Goal: Task Accomplishment & Management: Manage account settings

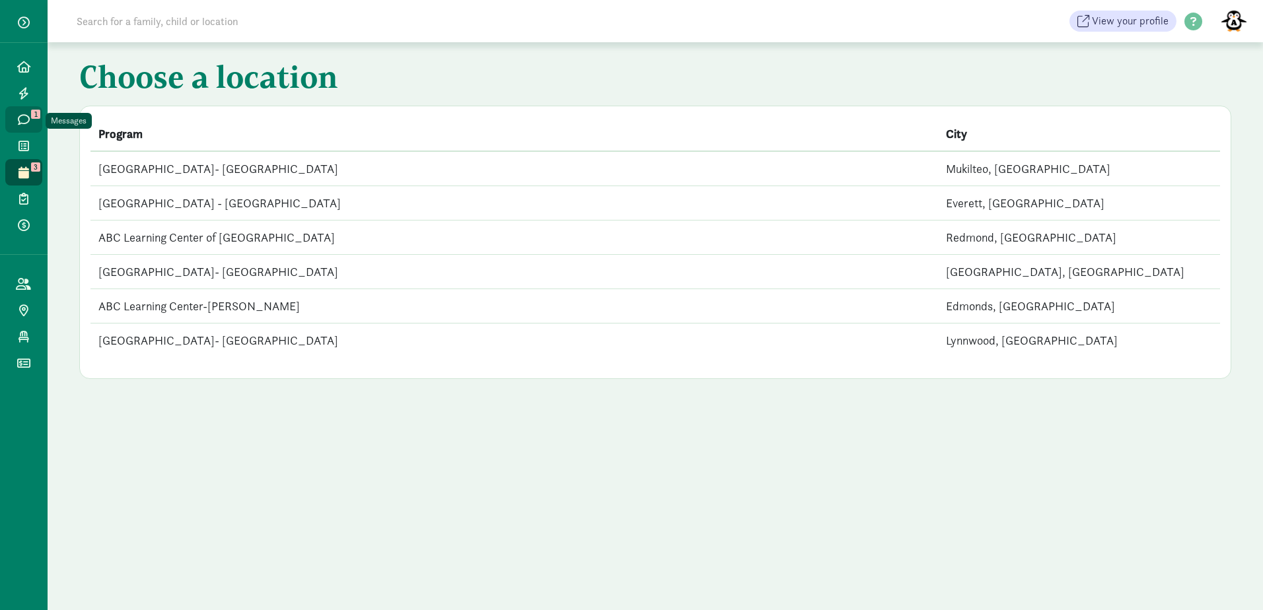
click at [22, 116] on icon at bounding box center [24, 120] width 12 height 12
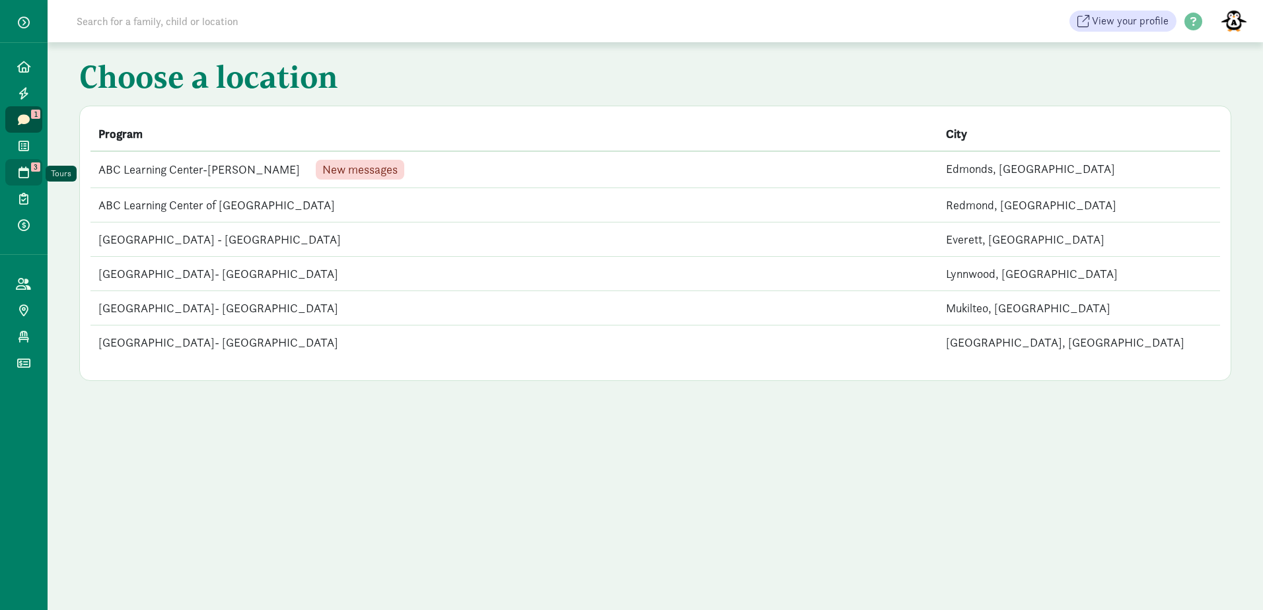
click at [18, 170] on icon at bounding box center [23, 172] width 11 height 12
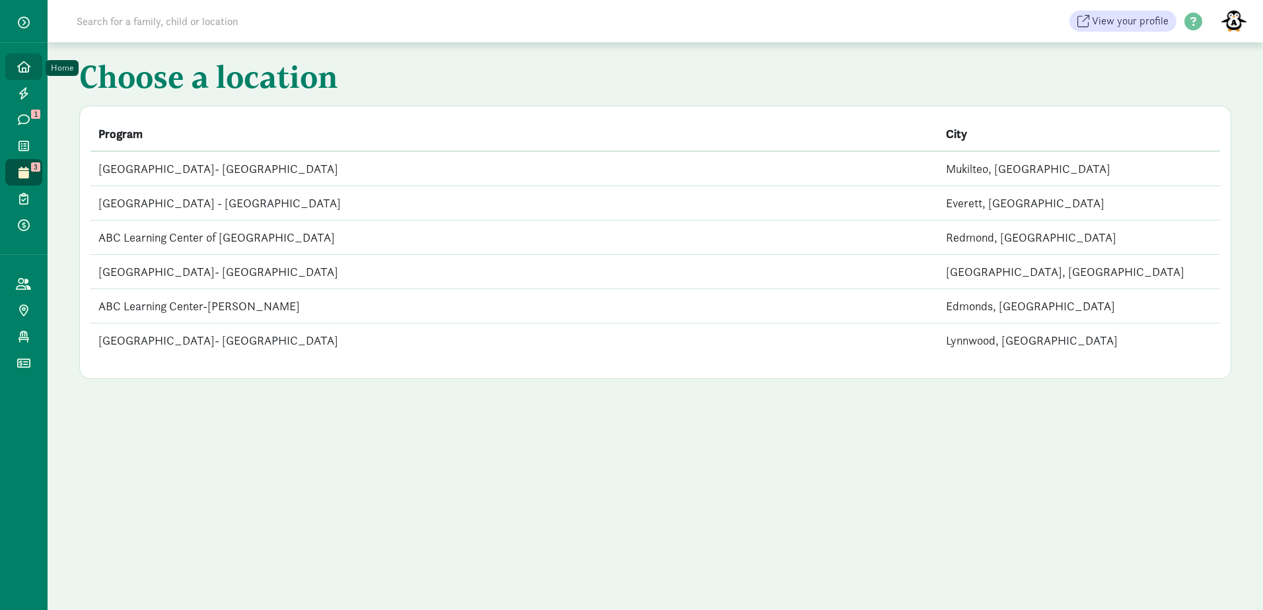
click at [30, 70] on icon at bounding box center [23, 67] width 13 height 12
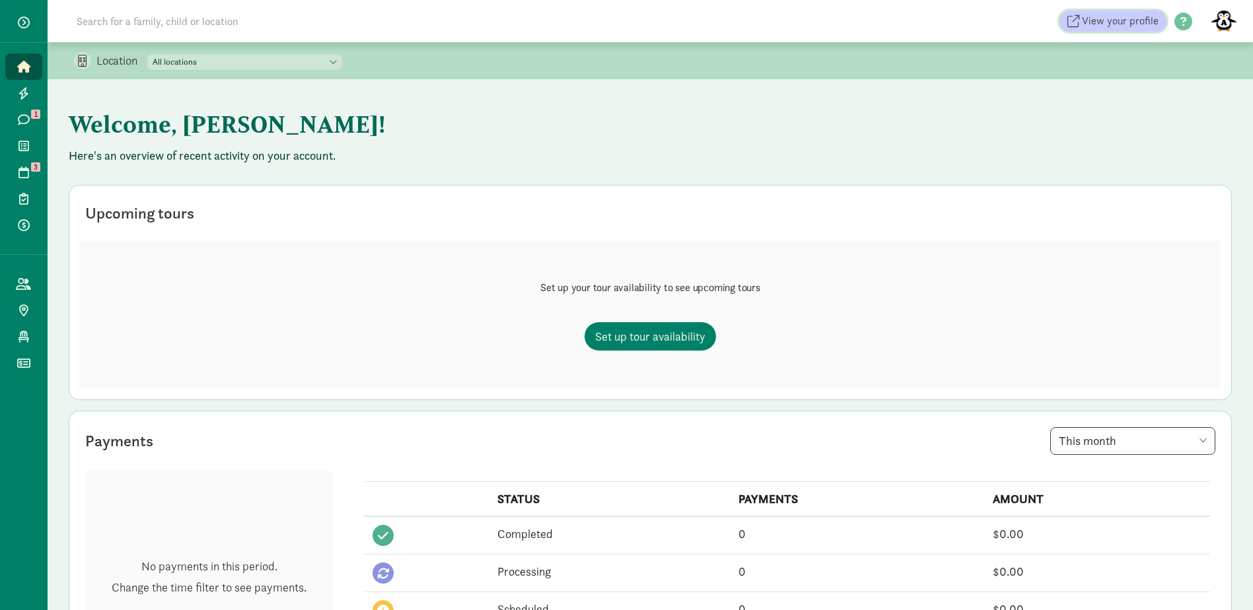
click at [1137, 21] on span "View your profile" at bounding box center [1120, 21] width 77 height 16
click at [1121, 20] on span "View your profile" at bounding box center [1120, 21] width 77 height 16
click at [283, 63] on select "All locations ABC Learning Center- Mukilteo ABC Learning Center - Mill Creek AB…" at bounding box center [244, 62] width 195 height 16
click at [280, 59] on select "All locations ABC Learning Center- Mukilteo ABC Learning Center - Mill Creek AB…" at bounding box center [244, 62] width 195 height 16
select select "87279"
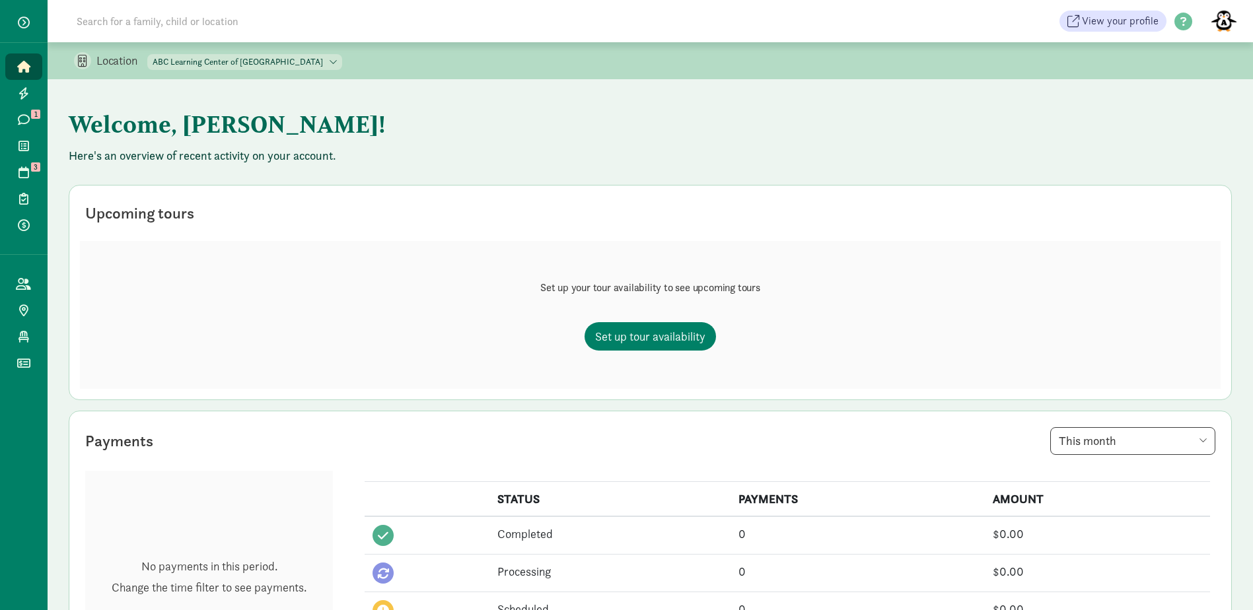
click at [148, 54] on select "All locations ABC Learning Center- Mukilteo ABC Learning Center - Mill Creek AB…" at bounding box center [244, 62] width 195 height 16
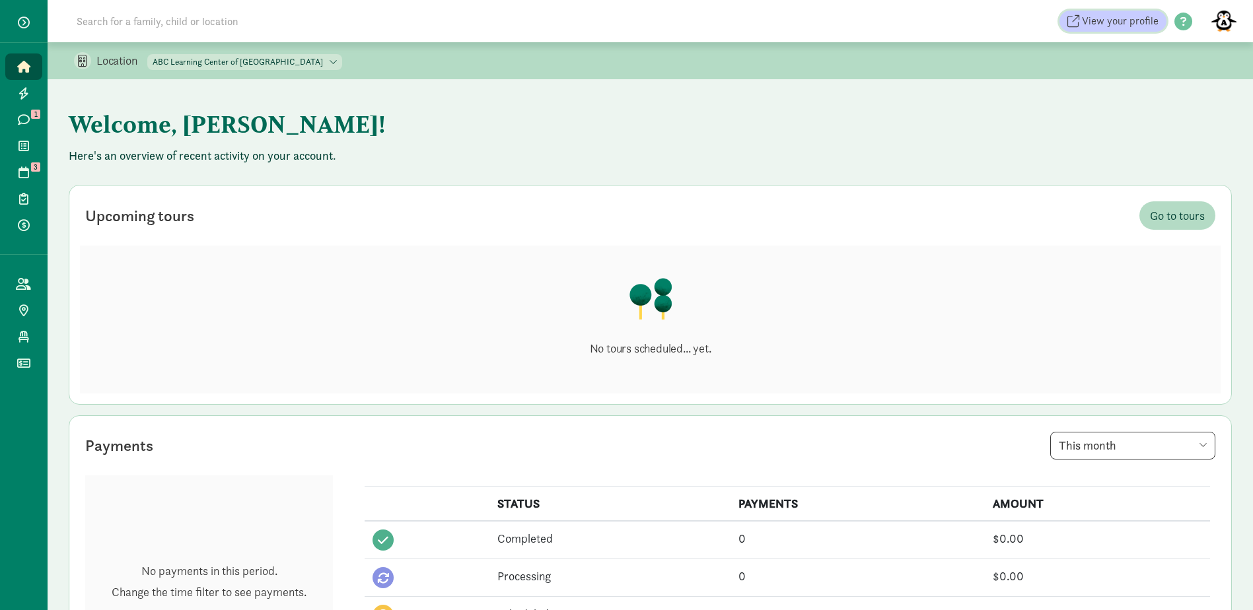
click at [1128, 22] on span "View your profile" at bounding box center [1120, 21] width 77 height 16
click at [1143, 21] on span "View your profile" at bounding box center [1120, 21] width 77 height 16
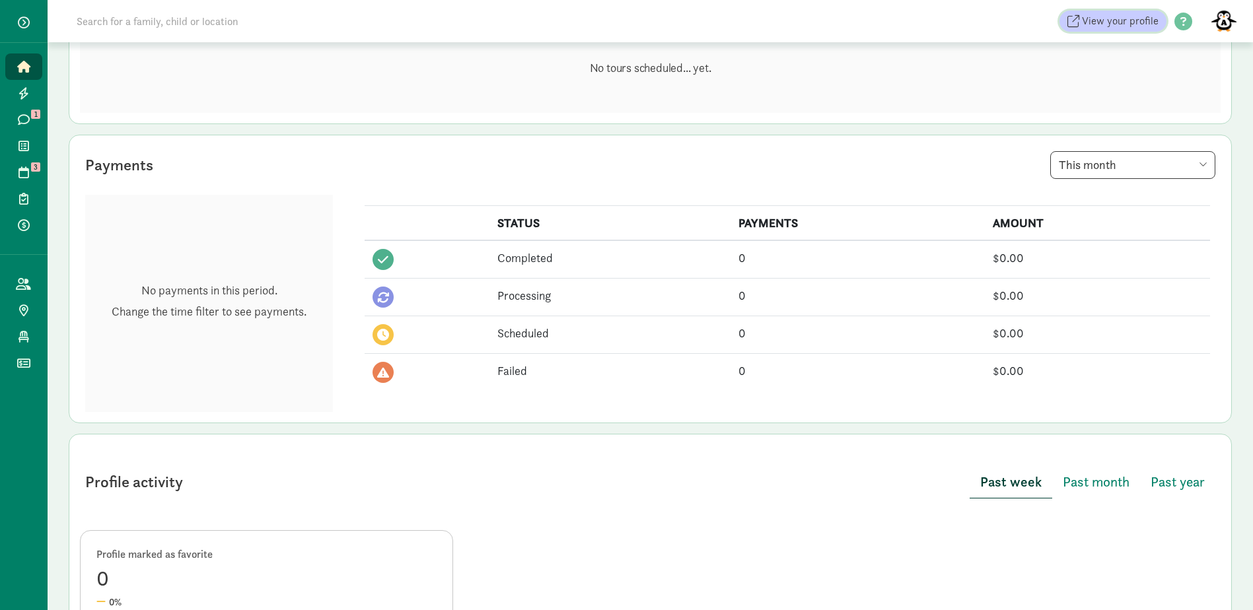
scroll to position [396, 0]
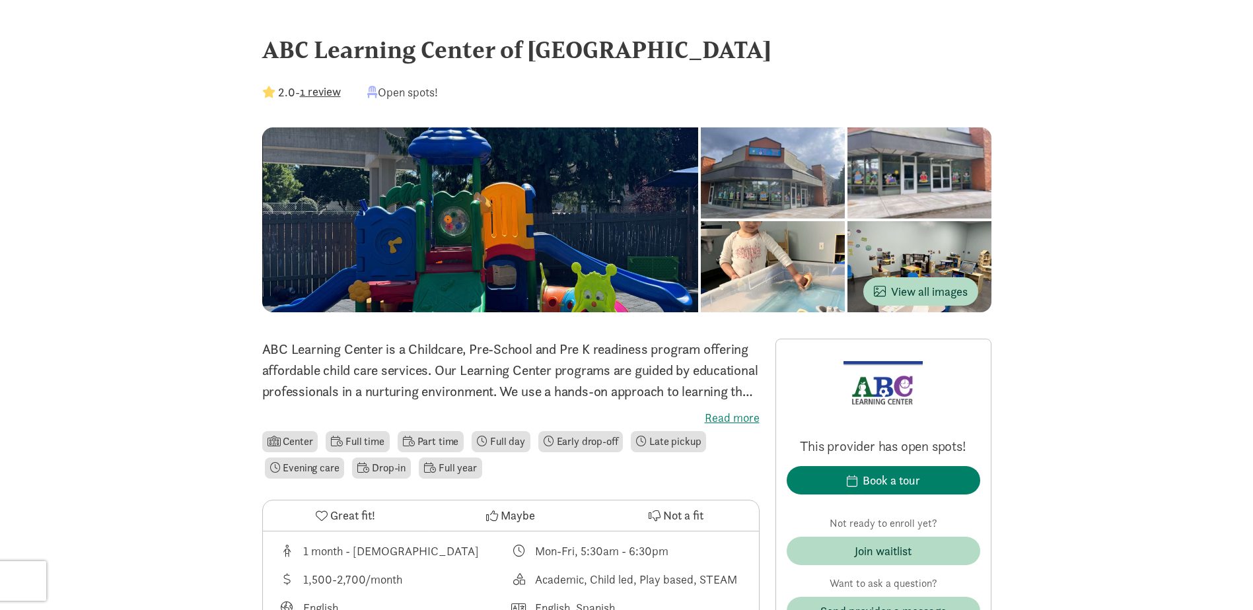
click at [398, 93] on div "Open spots!" at bounding box center [402, 92] width 71 height 18
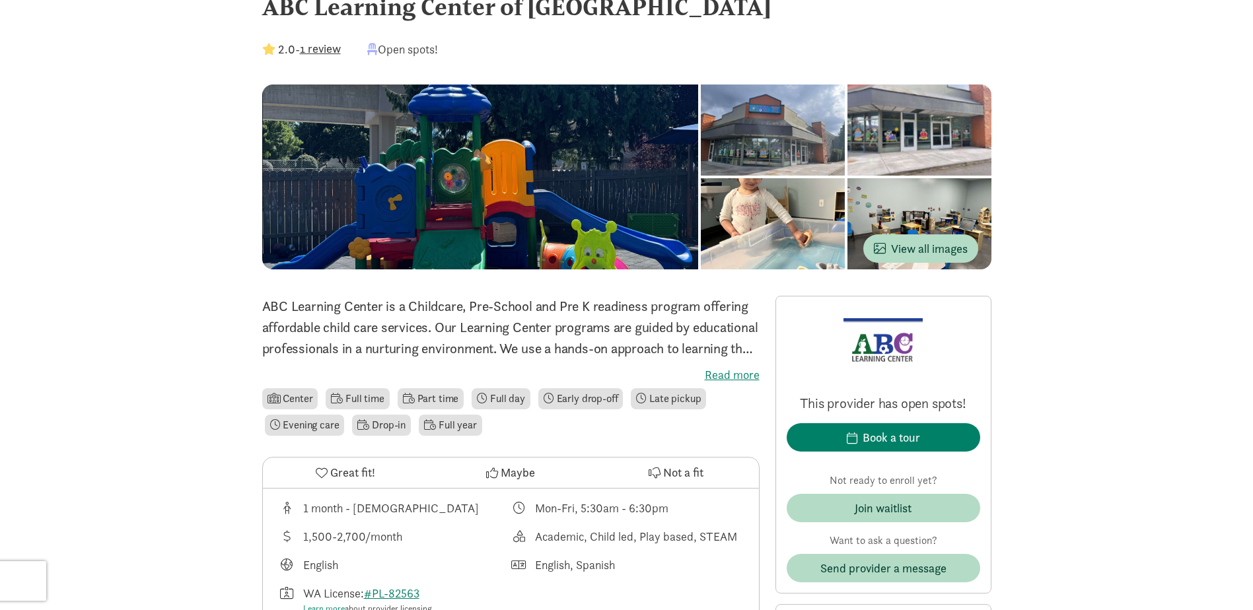
scroll to position [66, 0]
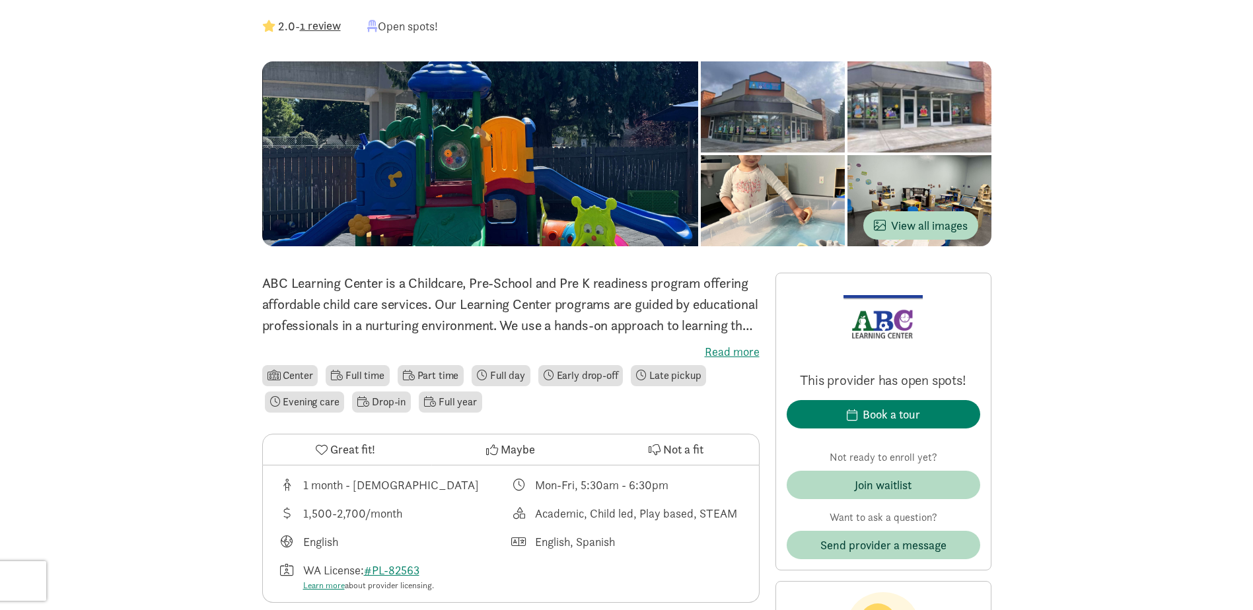
click at [722, 347] on label "Read more" at bounding box center [510, 352] width 497 height 16
click at [0, 0] on input "Read more" at bounding box center [0, 0] width 0 height 0
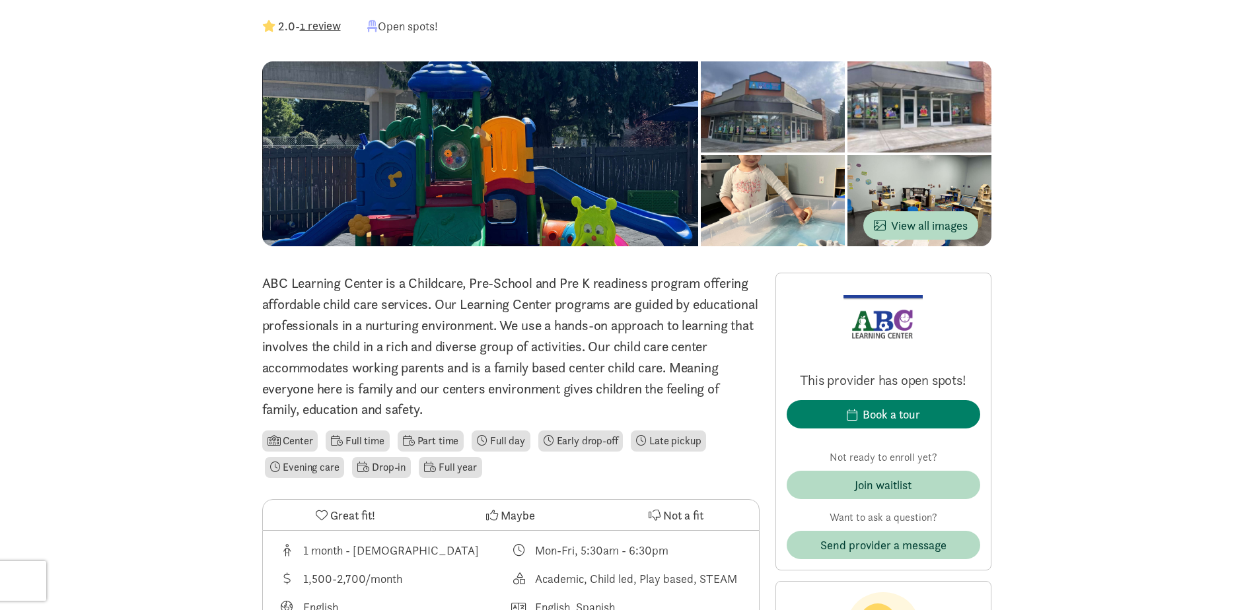
click at [486, 405] on p "ABC Learning Center is a Childcare, Pre-School and Pre K readiness program offe…" at bounding box center [510, 346] width 497 height 147
click at [476, 409] on p "ABC Learning Center is a Childcare, Pre-School and Pre K readiness program offe…" at bounding box center [510, 346] width 497 height 147
drag, startPoint x: 476, startPoint y: 409, endPoint x: 264, endPoint y: 283, distance: 247.0
click at [264, 283] on p "ABC Learning Center is a Childcare, Pre-School and Pre K readiness program offe…" at bounding box center [510, 346] width 497 height 147
copy p "ABC Learning Center is a Childcare, Pre-School and Pre K readiness program offe…"
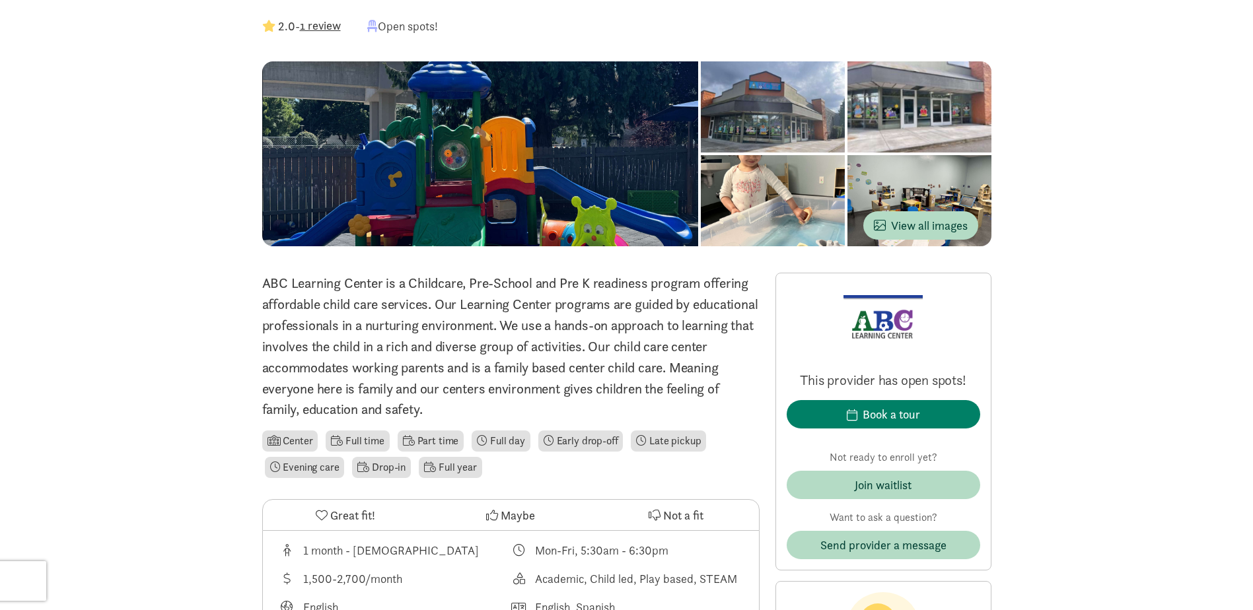
click at [482, 410] on p "ABC Learning Center is a Childcare, Pre-School and Pre K readiness program offe…" at bounding box center [510, 346] width 497 height 147
click at [487, 412] on p "ABC Learning Center is a Childcare, Pre-School and Pre K readiness program offe…" at bounding box center [510, 346] width 497 height 147
click at [520, 394] on p "ABC Learning Center is a Childcare, Pre-School and Pre K readiness program offe…" at bounding box center [510, 346] width 497 height 147
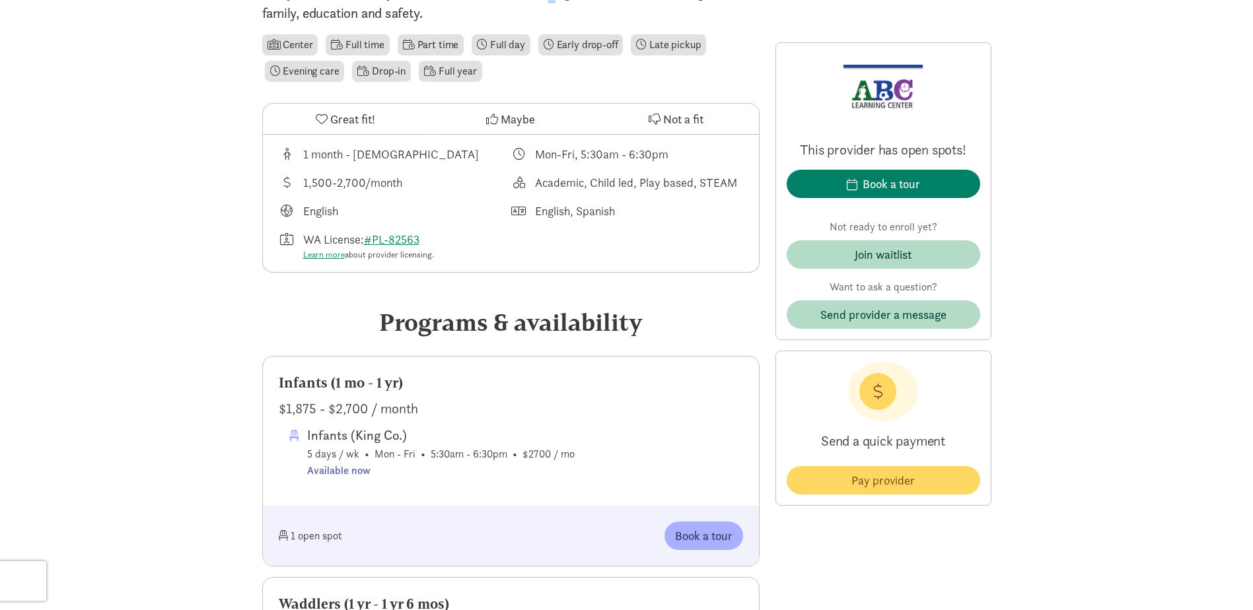
scroll to position [0, 0]
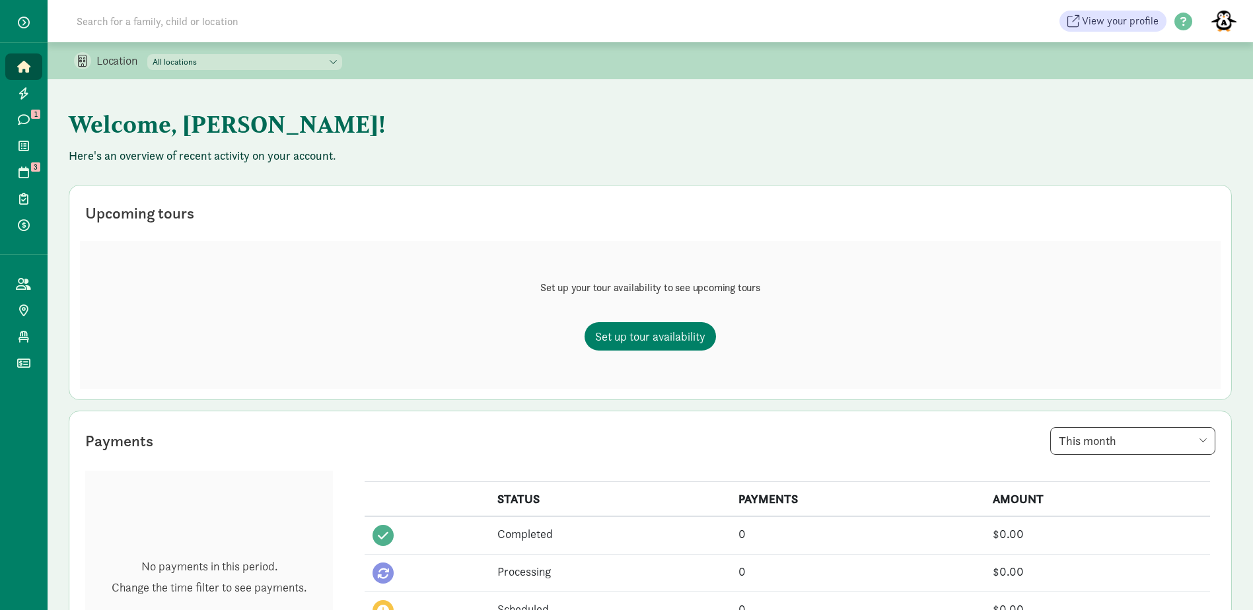
click at [1226, 19] on figure at bounding box center [1224, 21] width 32 height 32
click at [1215, 46] on link "User Profile" at bounding box center [1212, 50] width 53 height 16
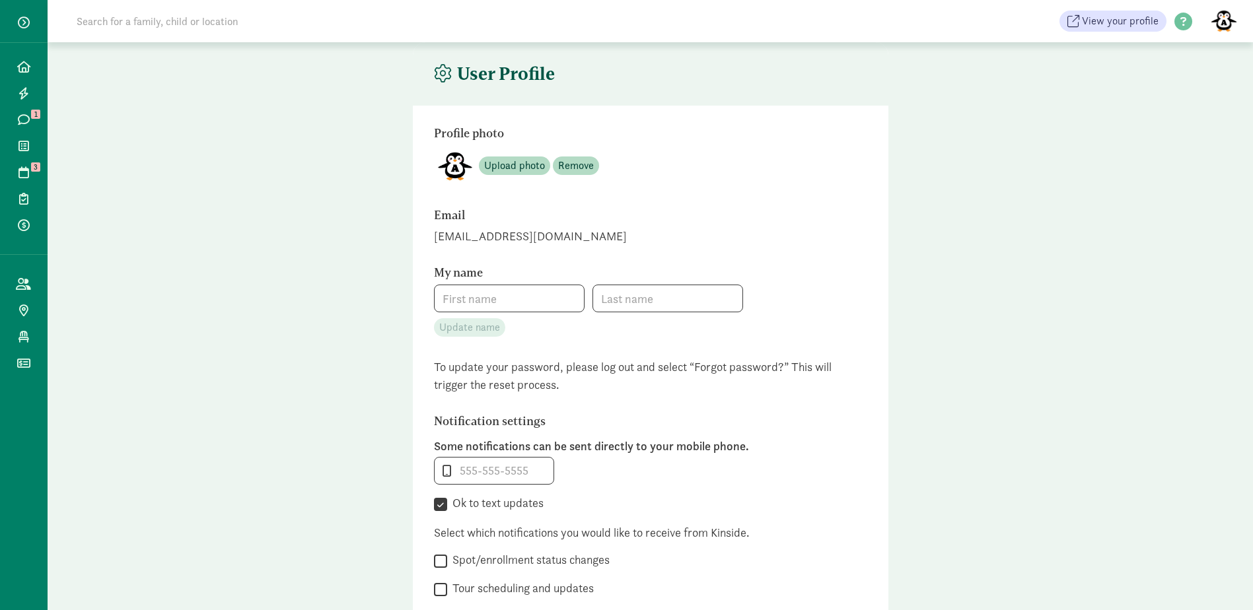
type input "[PERSON_NAME]"
type input "4253268791"
checkbox input "true"
checkbox input "false"
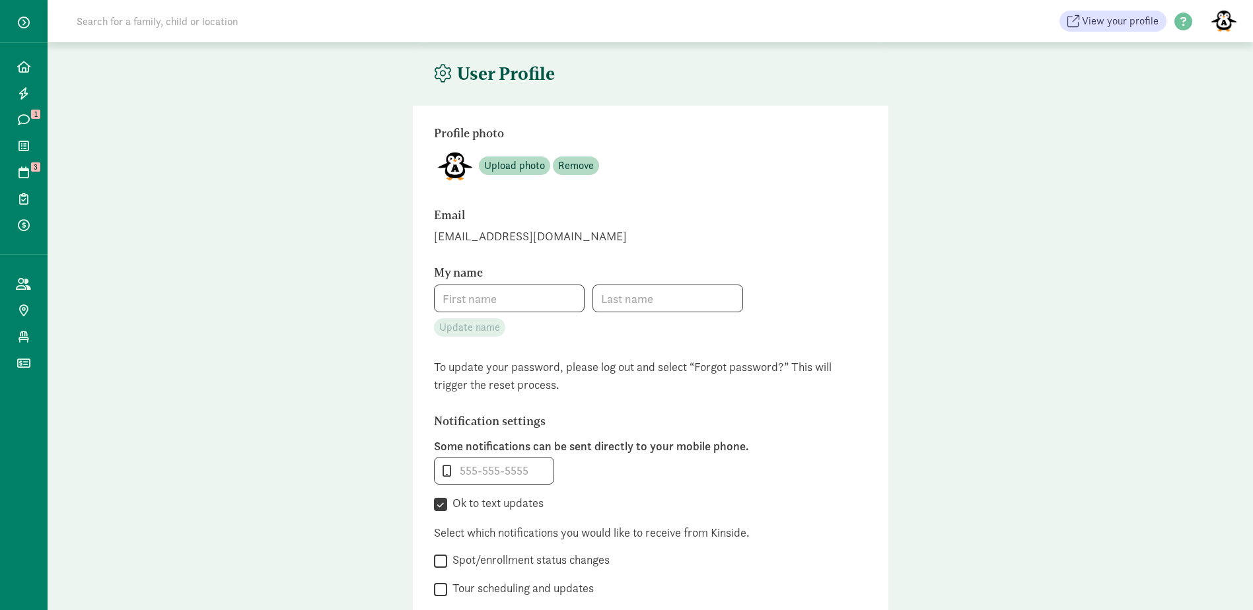
checkbox input "false"
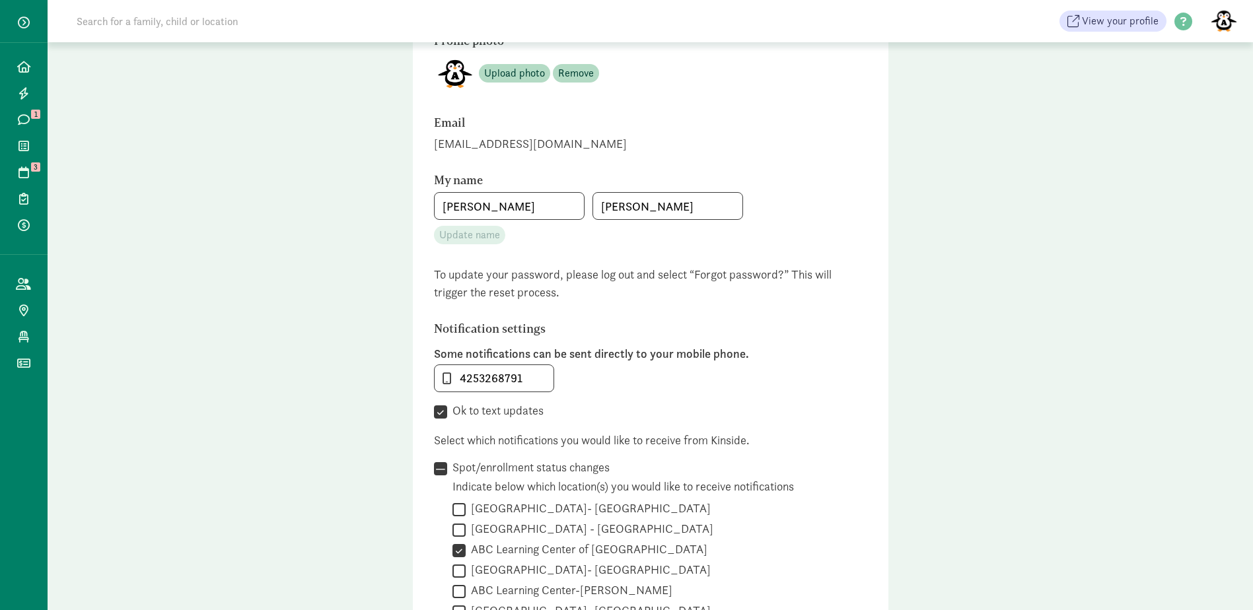
scroll to position [132, 0]
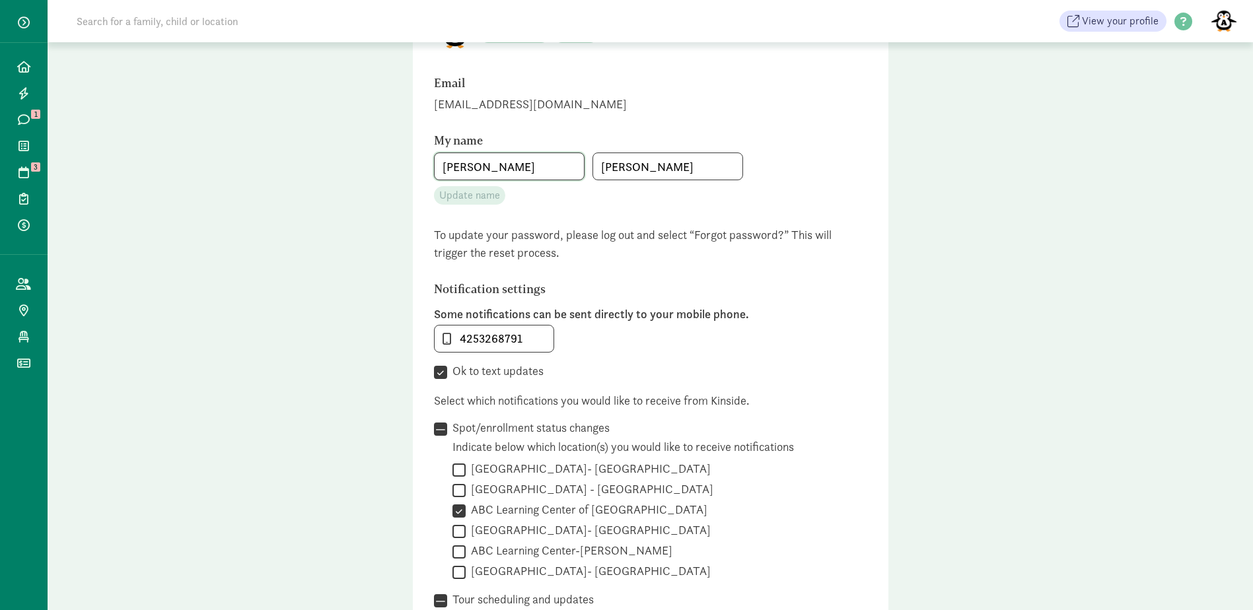
drag, startPoint x: 477, startPoint y: 170, endPoint x: 353, endPoint y: 173, distance: 124.2
click at [353, 173] on main "User Profile Profile photo Upload photo Remove Email abcredmond@comcast.net My …" at bounding box center [650, 553] width 1205 height 1286
type input "Mariah"
click at [628, 164] on input "Arguello" at bounding box center [667, 166] width 149 height 26
click at [628, 165] on input "Arguello" at bounding box center [667, 166] width 149 height 26
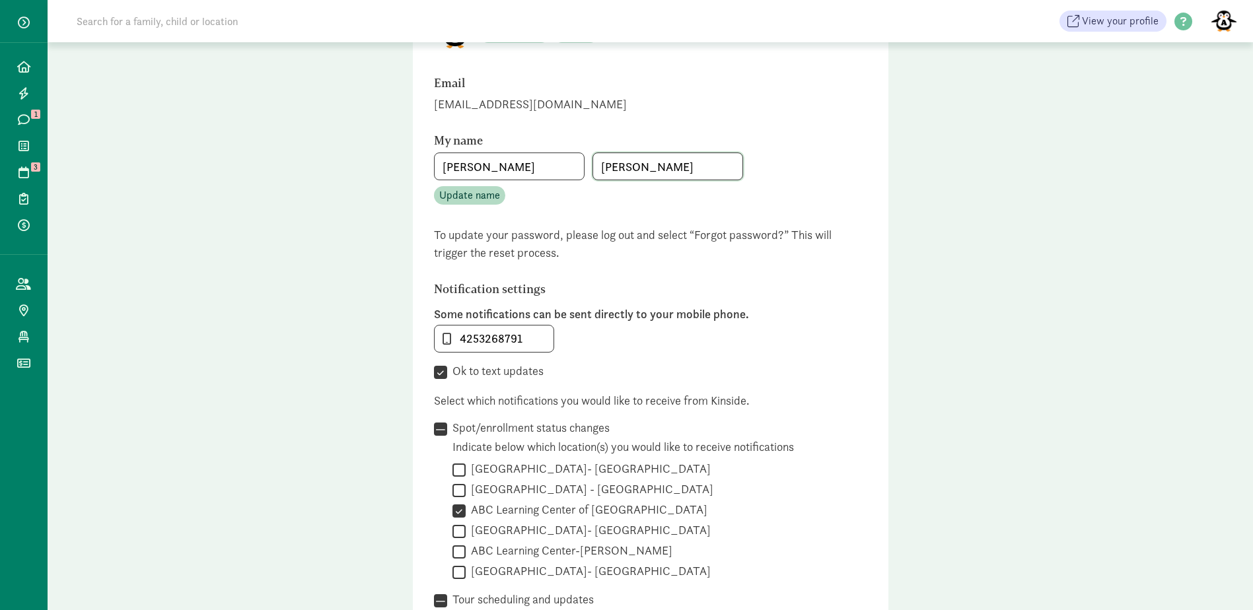
drag, startPoint x: 628, startPoint y: 165, endPoint x: 556, endPoint y: 164, distance: 72.0
click at [556, 164] on div "Mariah Arguello" at bounding box center [650, 167] width 433 height 28
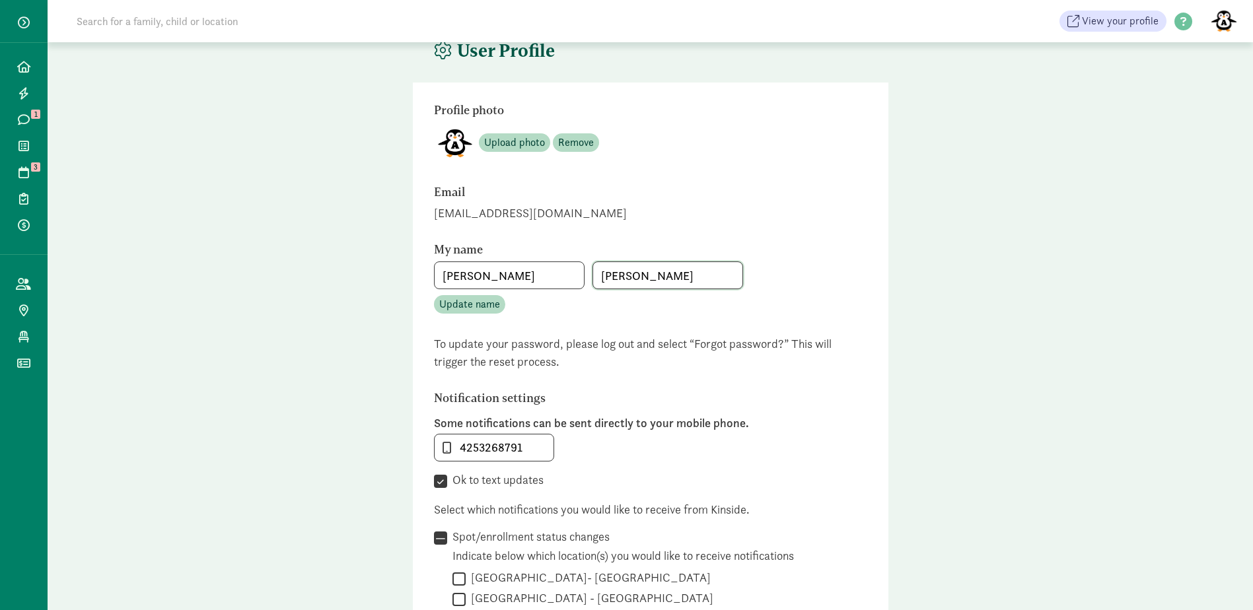
scroll to position [0, 0]
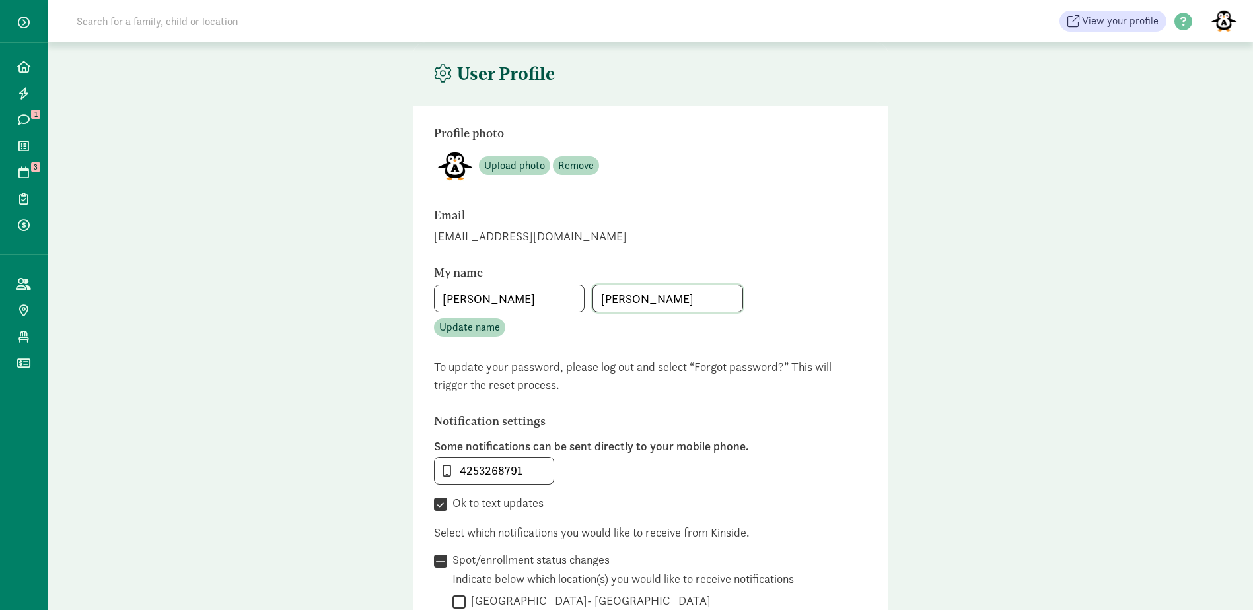
type input "[PERSON_NAME]"
click at [473, 330] on span "Update name" at bounding box center [469, 328] width 61 height 16
click at [1135, 17] on span "View your profile" at bounding box center [1120, 21] width 77 height 16
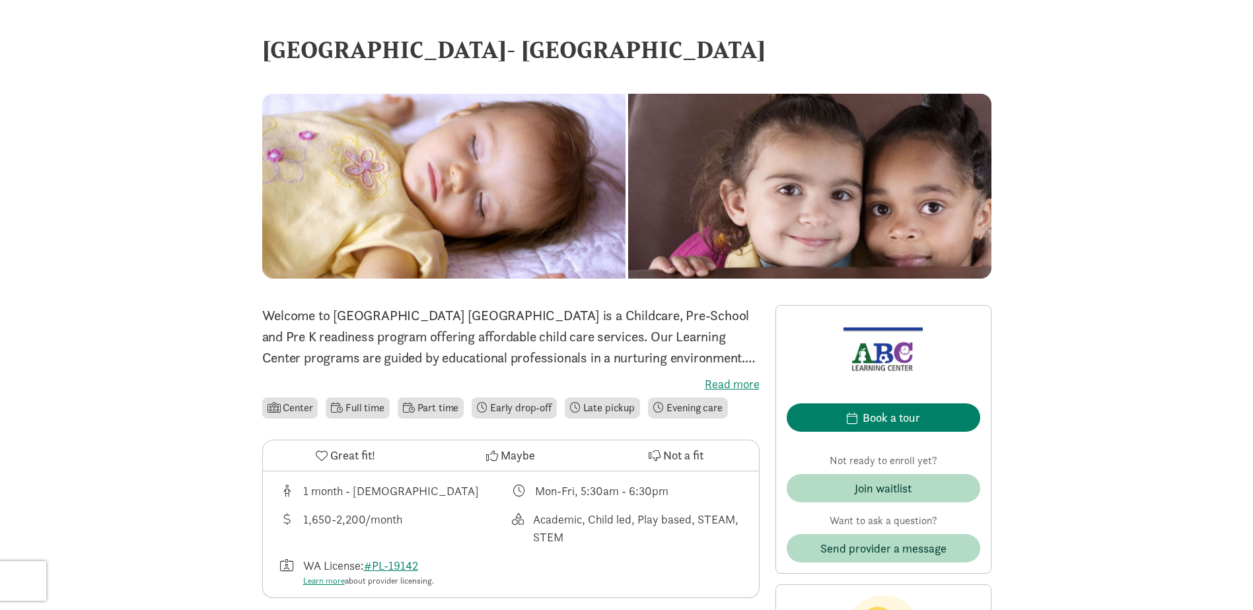
click at [725, 381] on label "Read more" at bounding box center [510, 385] width 497 height 16
click at [0, 0] on input "Read more" at bounding box center [0, 0] width 0 height 0
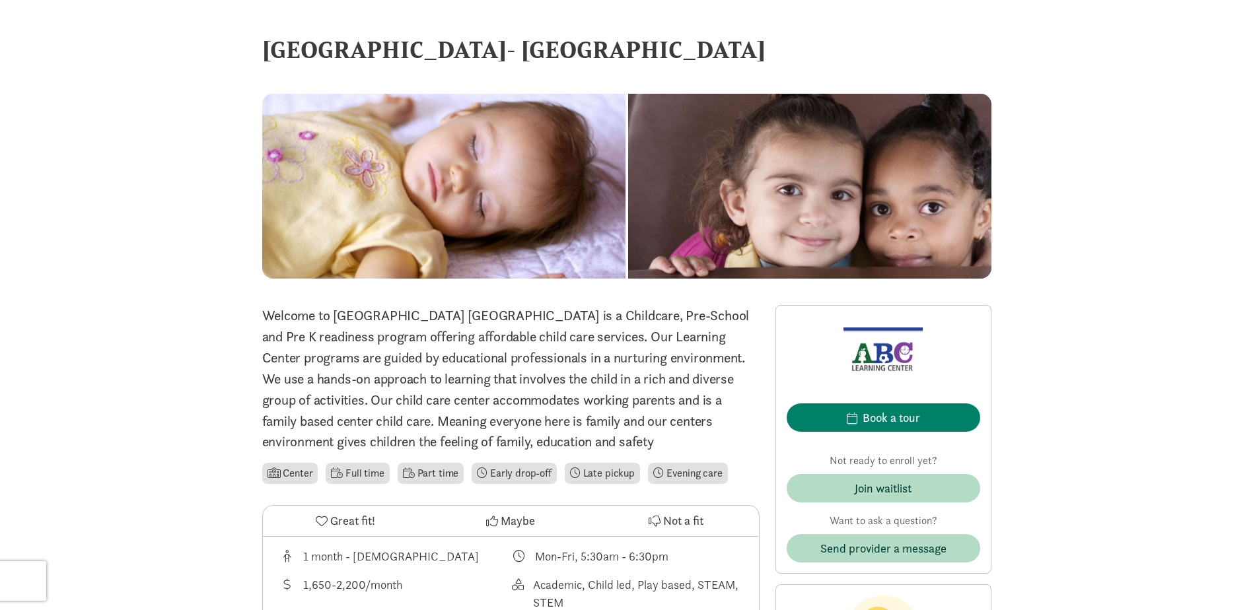
click at [497, 433] on p "Welcome to ABC Learning Center ABC Learning Center is a Childcare, Pre-School a…" at bounding box center [510, 378] width 497 height 147
click at [499, 425] on p "Welcome to ABC Learning Center ABC Learning Center is a Childcare, Pre-School a…" at bounding box center [510, 378] width 497 height 147
drag, startPoint x: 499, startPoint y: 425, endPoint x: 570, endPoint y: 435, distance: 71.4
click at [570, 435] on p "Welcome to ABC Learning Center ABC Learning Center is a Childcare, Pre-School a…" at bounding box center [510, 378] width 497 height 147
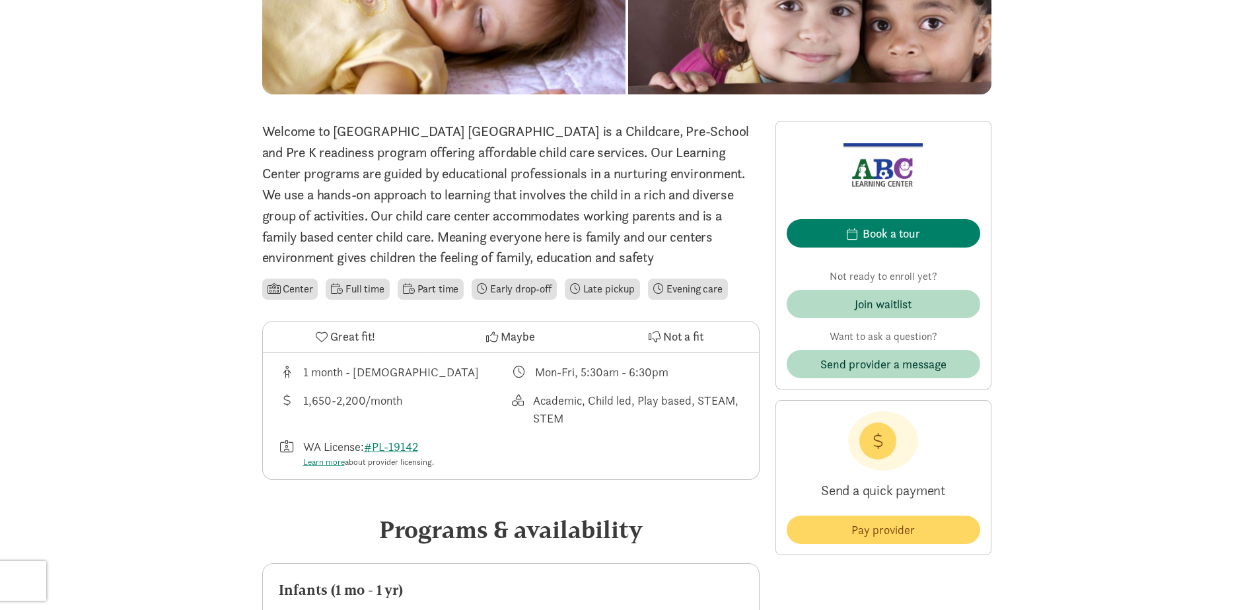
scroll to position [198, 0]
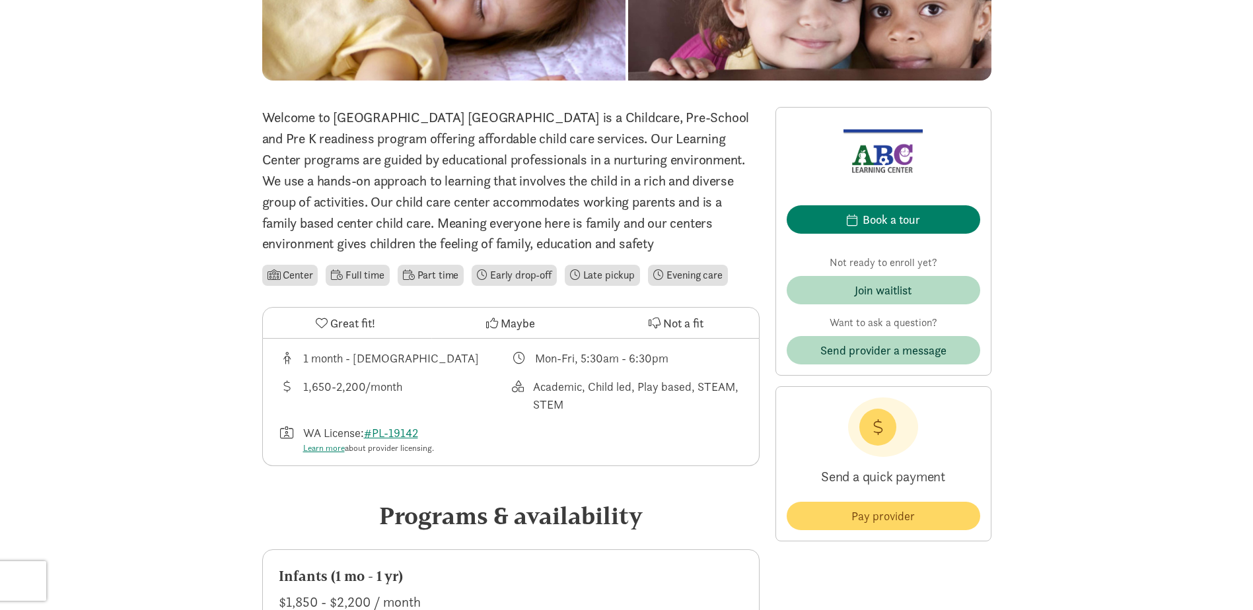
click at [390, 369] on div "1 month - 6 years old Mon-Fri, 5:30am - 6:30pm 1,650-2,200/month Academic, Chil…" at bounding box center [511, 402] width 496 height 127
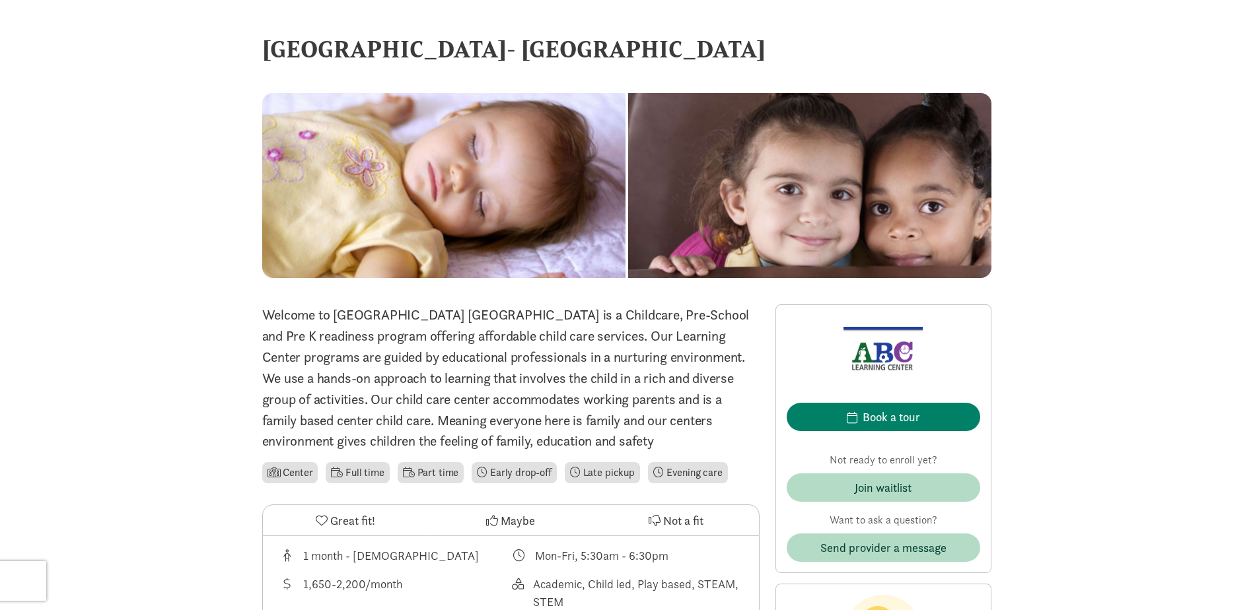
scroll to position [0, 0]
drag, startPoint x: 866, startPoint y: 344, endPoint x: 715, endPoint y: 309, distance: 154.6
click at [727, 308] on p "Welcome to ABC Learning Center ABC Learning Center is a Childcare, Pre-School a…" at bounding box center [510, 378] width 497 height 147
click at [540, 379] on p "Welcome to ABC Learning Center ABC Learning Center is a Childcare, Pre-School a…" at bounding box center [510, 378] width 497 height 147
drag, startPoint x: 550, startPoint y: 440, endPoint x: 399, endPoint y: 382, distance: 161.2
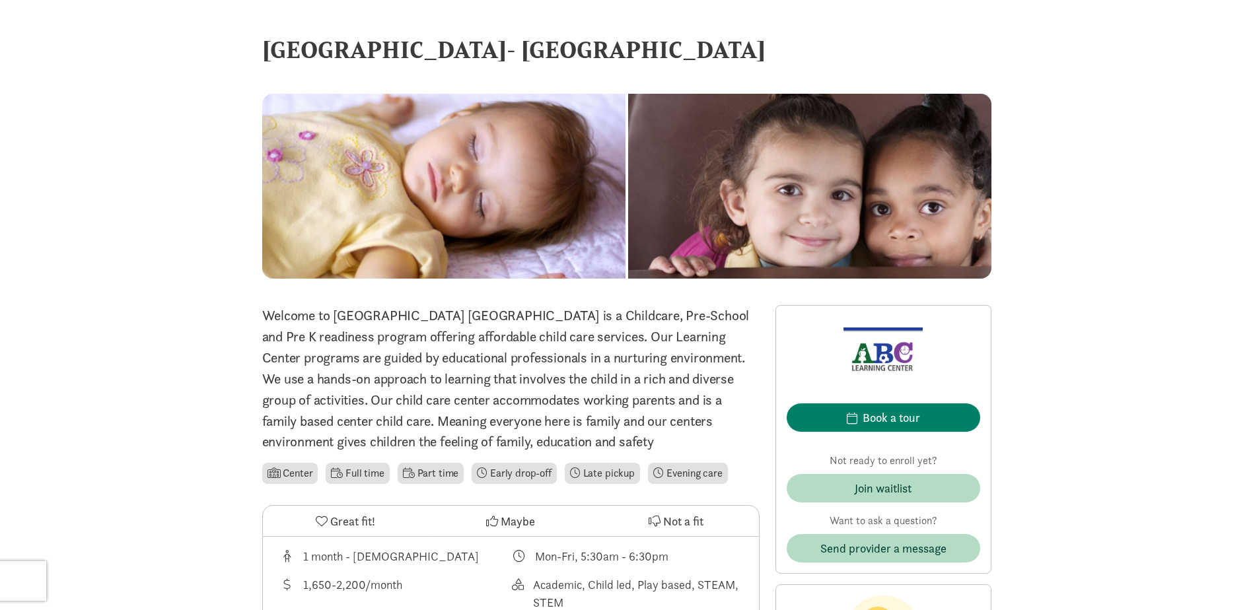
click at [399, 382] on p "Welcome to ABC Learning Center ABC Learning Center is a Childcare, Pre-School a…" at bounding box center [510, 378] width 497 height 147
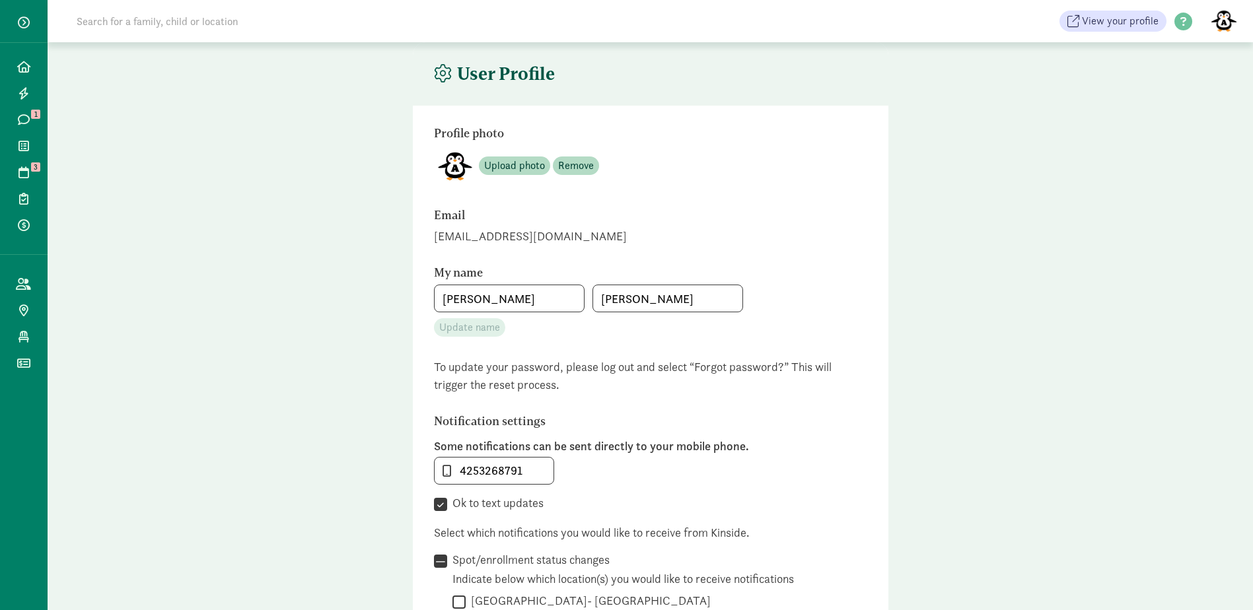
click at [459, 230] on div "[EMAIL_ADDRESS][DOMAIN_NAME]" at bounding box center [650, 236] width 433 height 18
click at [487, 234] on div "[EMAIL_ADDRESS][DOMAIN_NAME]" at bounding box center [650, 236] width 433 height 18
click at [437, 75] on icon at bounding box center [443, 74] width 18 height 18
click at [443, 71] on icon at bounding box center [443, 74] width 18 height 18
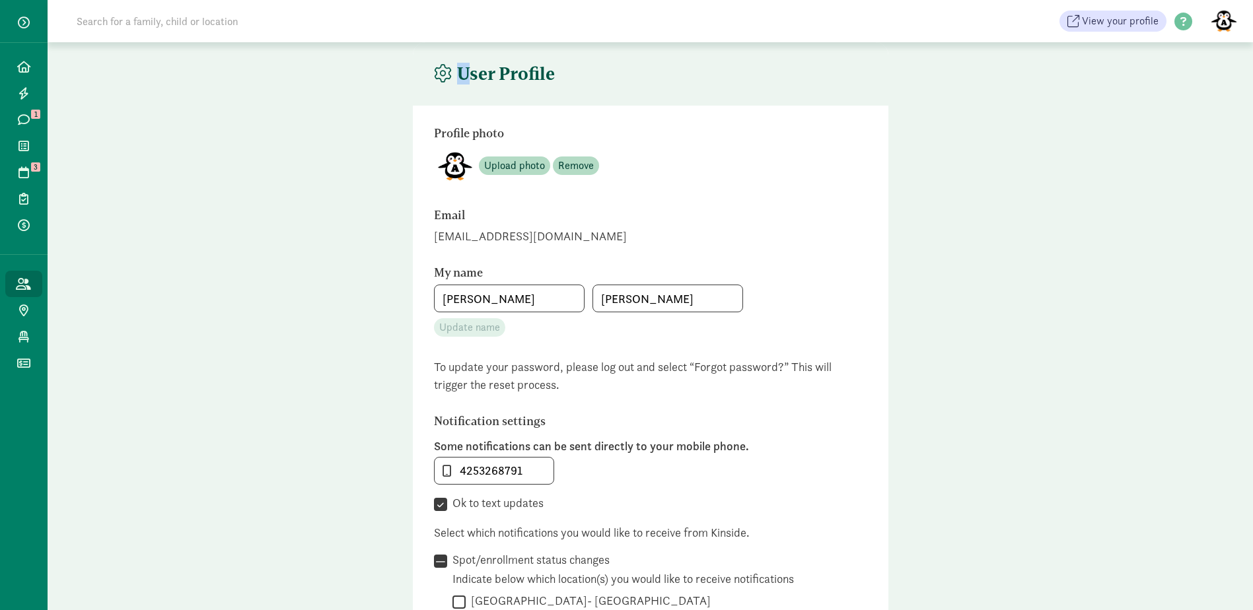
click at [26, 286] on icon at bounding box center [23, 284] width 15 height 12
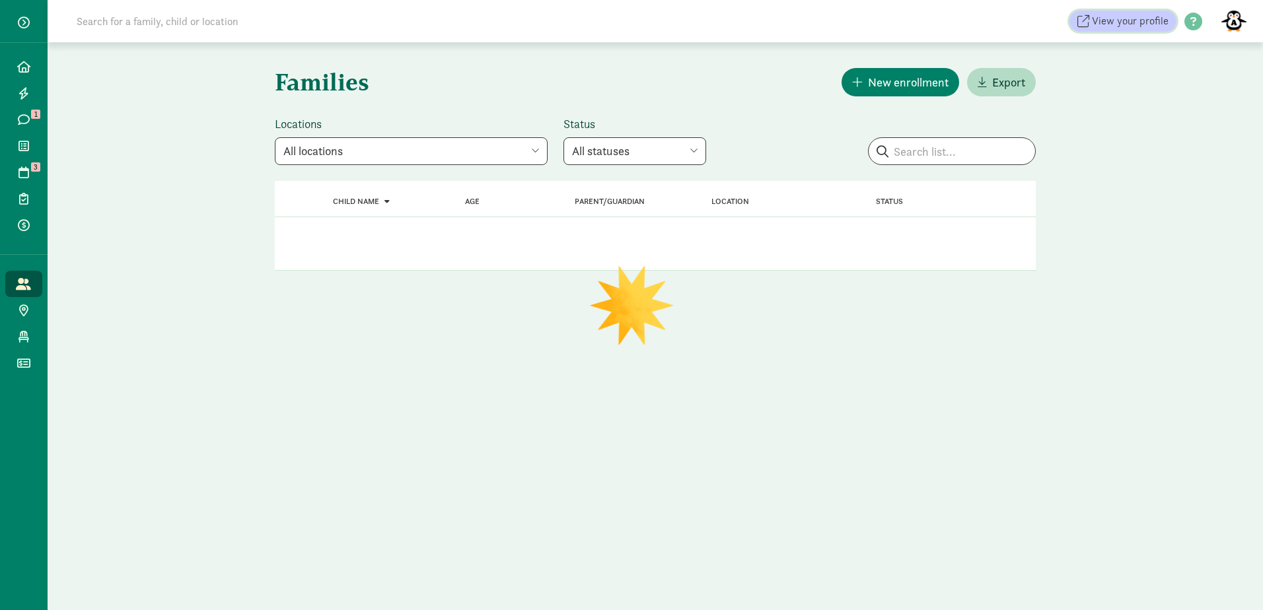
click at [1116, 24] on span "View your profile" at bounding box center [1130, 21] width 77 height 16
click at [1194, 20] on span at bounding box center [1193, 22] width 34 height 18
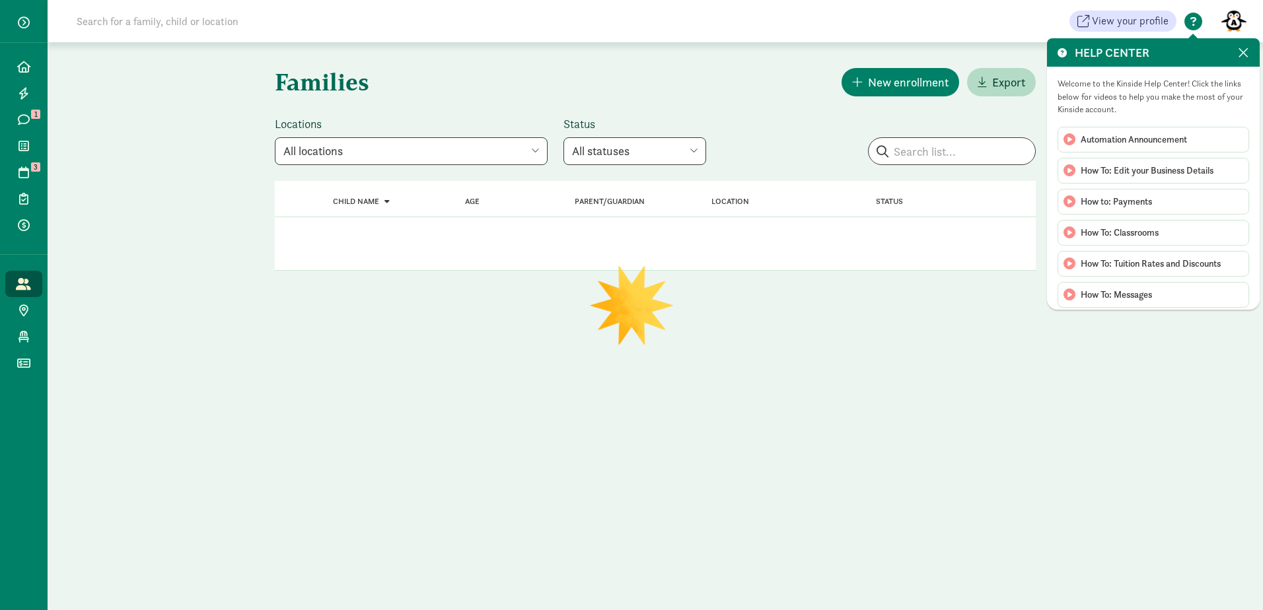
click at [1235, 17] on figure at bounding box center [1234, 21] width 32 height 32
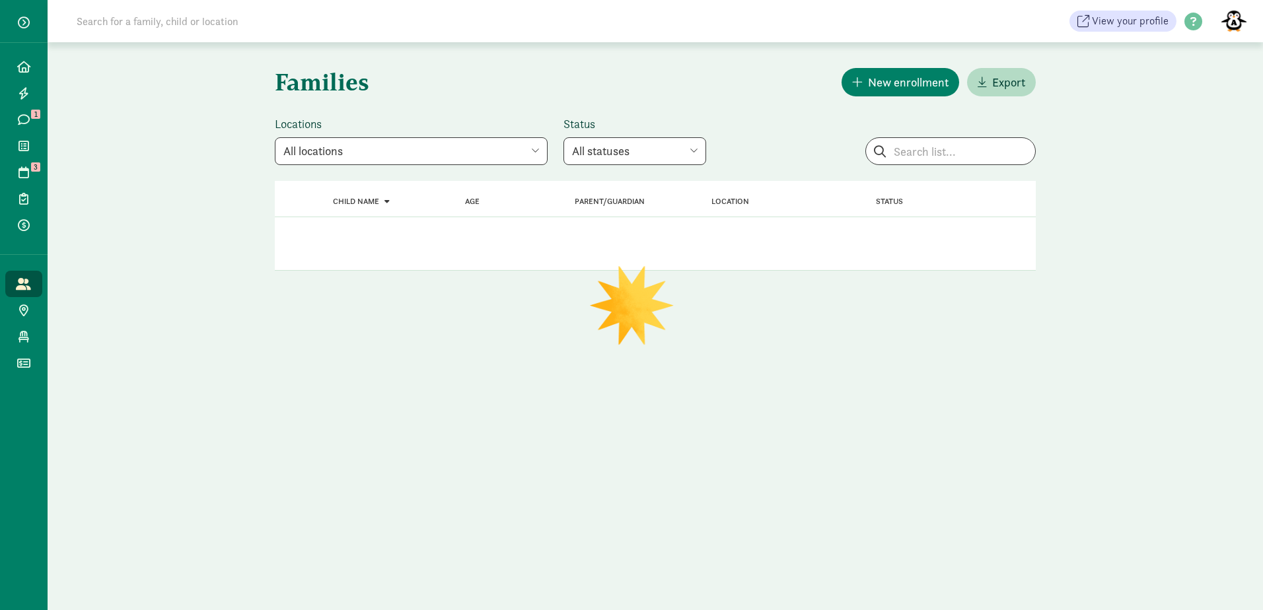
click at [1234, 25] on figure at bounding box center [1234, 21] width 32 height 32
click at [1211, 48] on link "User Profile" at bounding box center [1222, 50] width 53 height 16
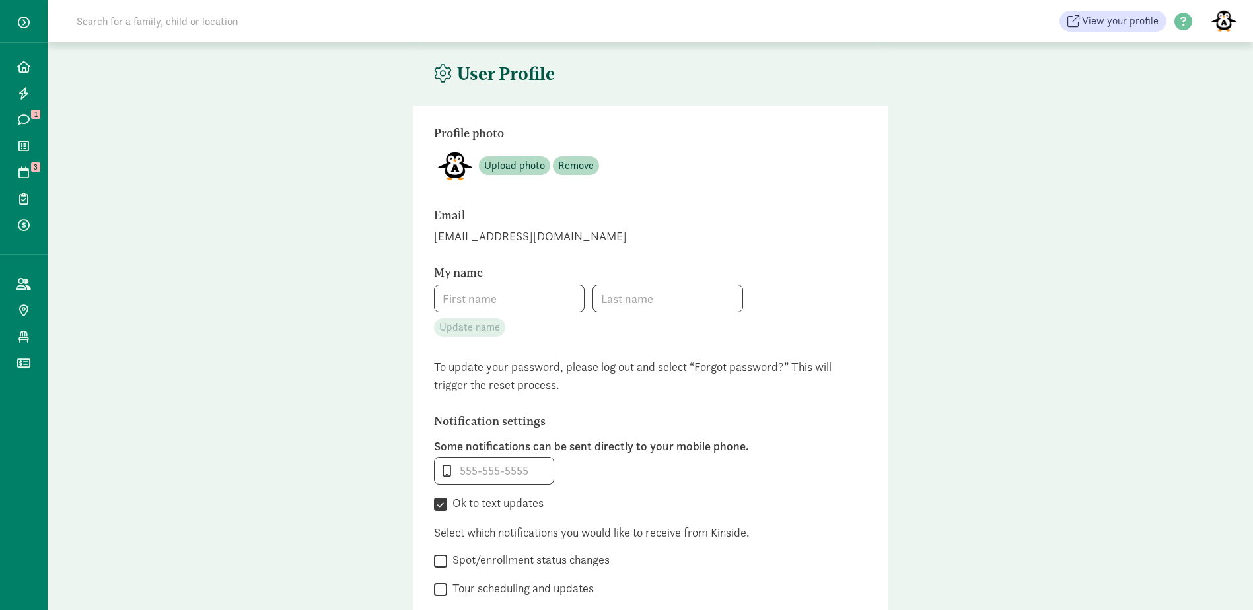
type input "[PERSON_NAME]"
type input "Alex"
type input "4253268791"
checkbox input "true"
checkbox input "false"
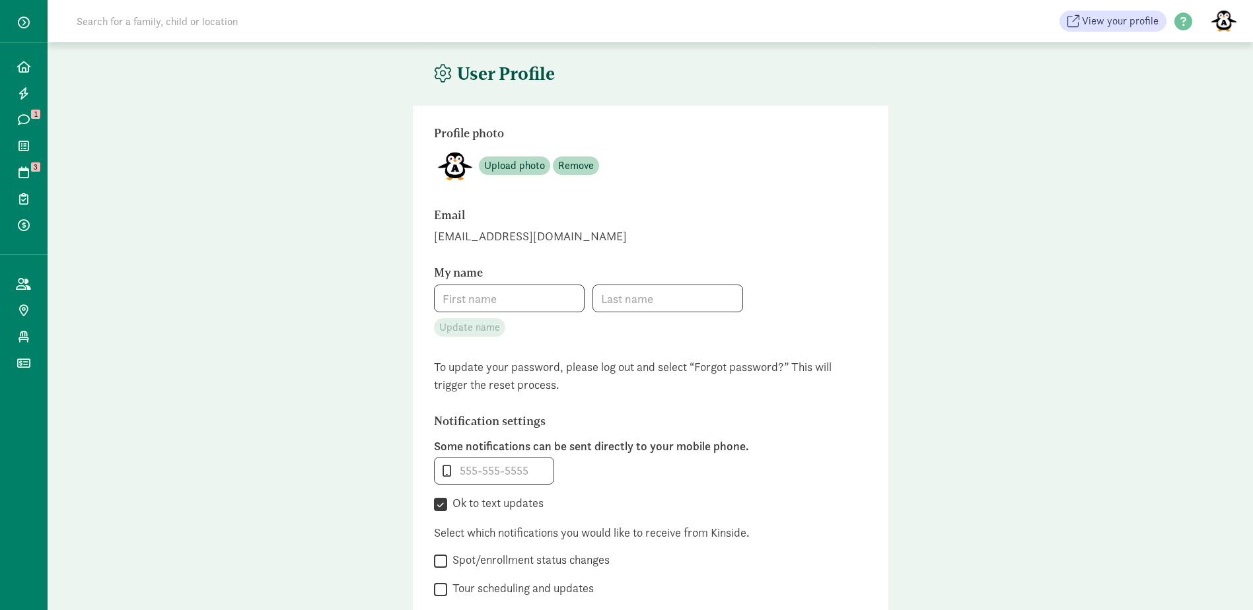
checkbox input "false"
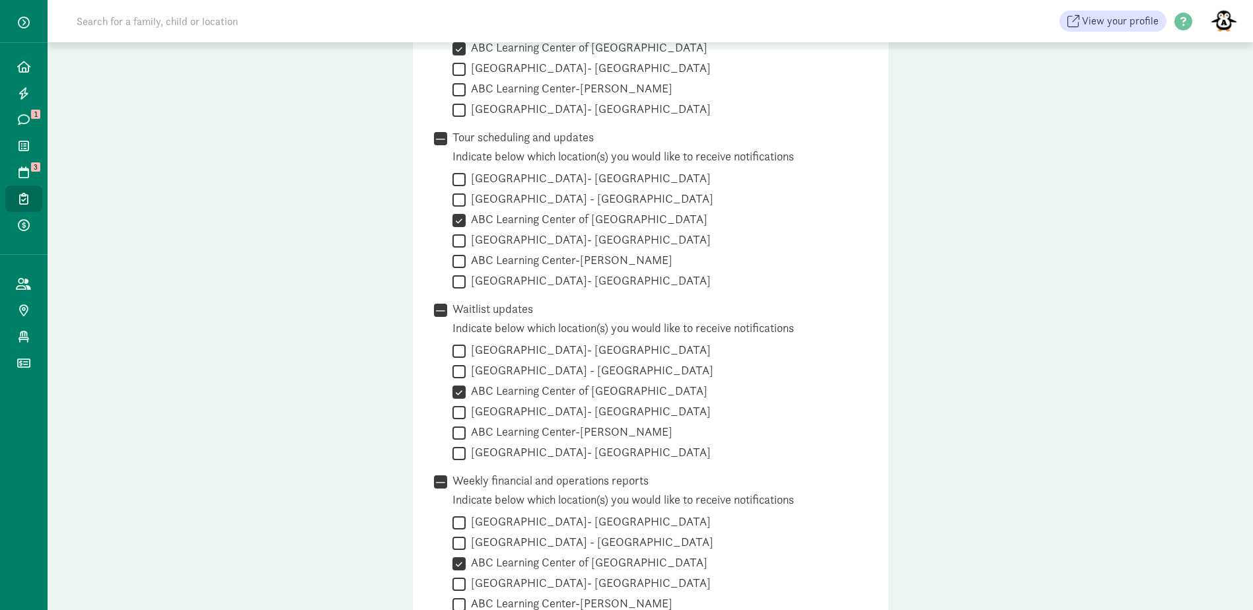
scroll to position [467, 0]
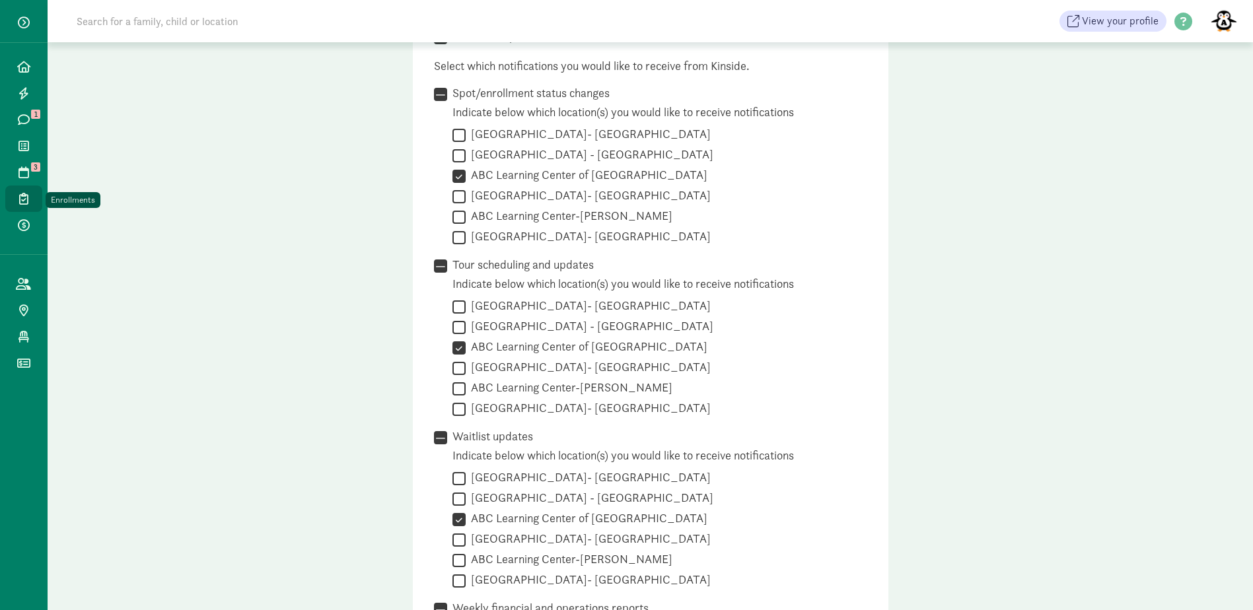
click at [27, 196] on icon at bounding box center [23, 199] width 9 height 12
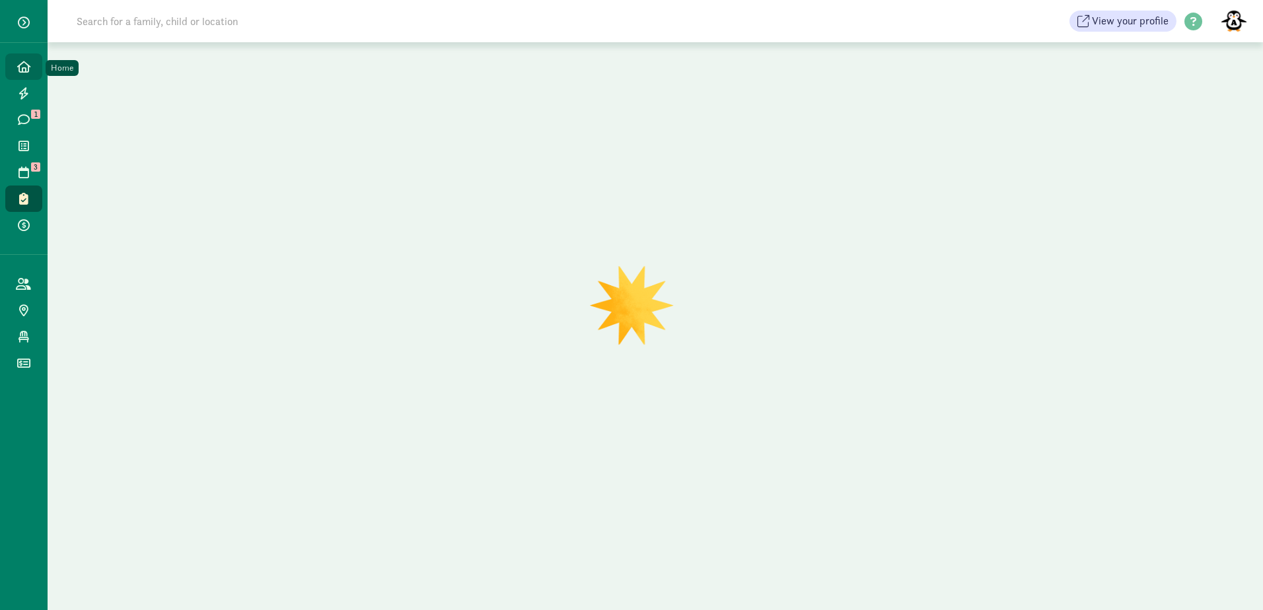
click at [28, 67] on icon at bounding box center [23, 67] width 13 height 12
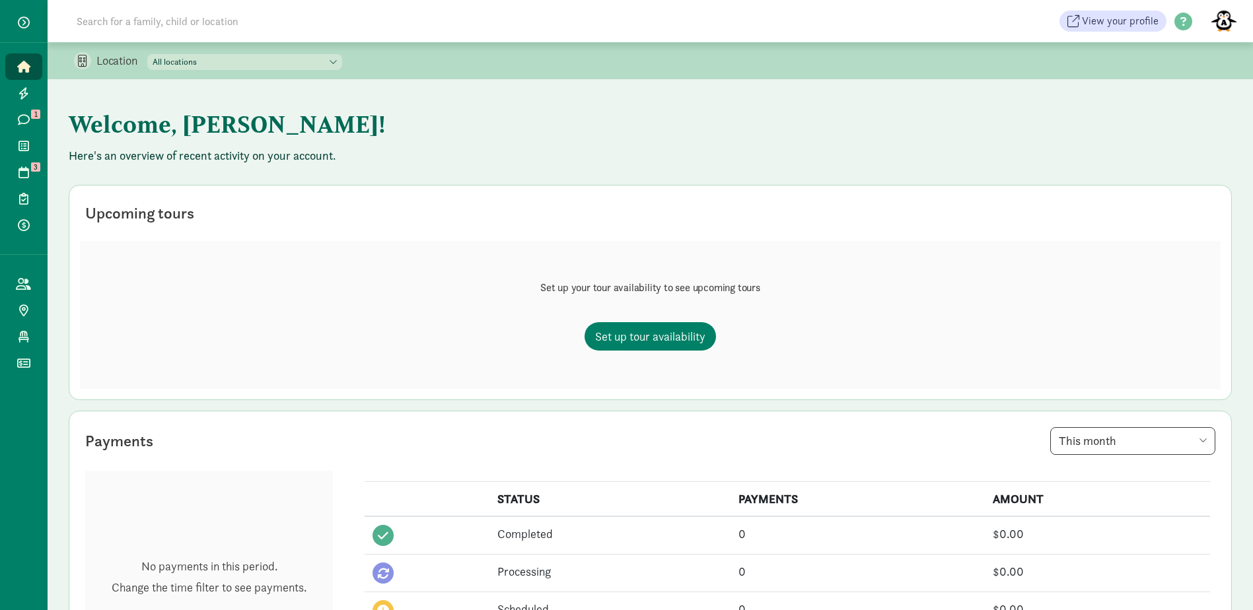
click at [1221, 21] on figure at bounding box center [1224, 21] width 32 height 32
click at [282, 63] on select "All locations ABC Learning Center- Mukilteo ABC Learning Center - Mill Creek AB…" at bounding box center [244, 62] width 195 height 16
select select "87279"
click at [148, 54] on select "All locations ABC Learning Center- Mukilteo ABC Learning Center - Mill Creek AB…" at bounding box center [244, 62] width 195 height 16
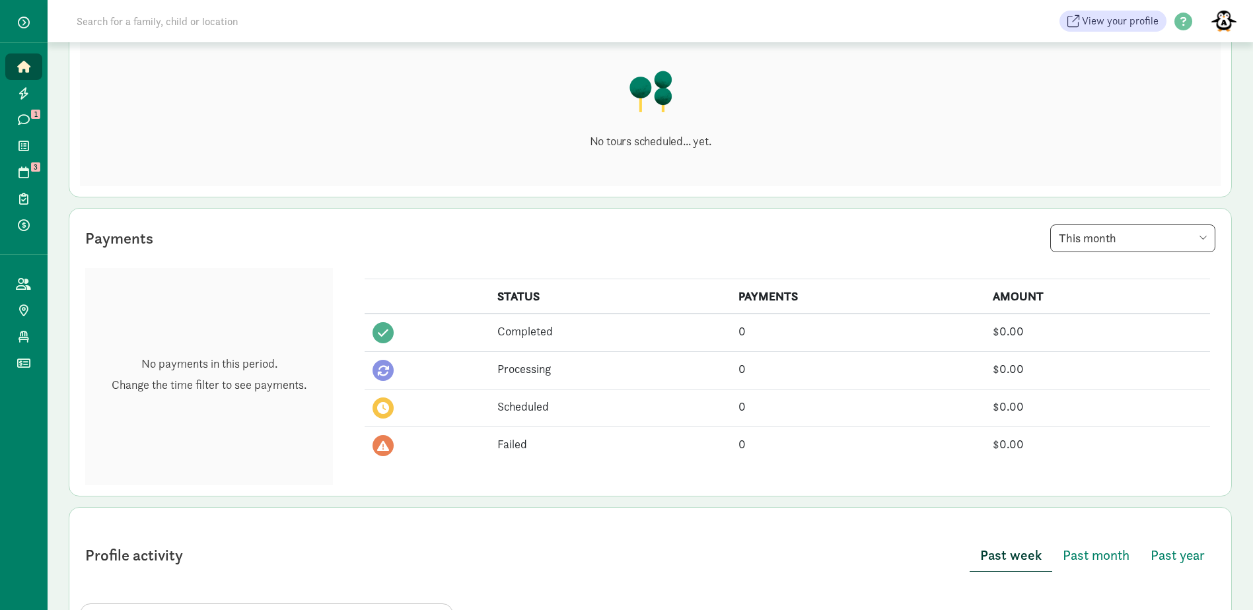
scroll to position [184, 0]
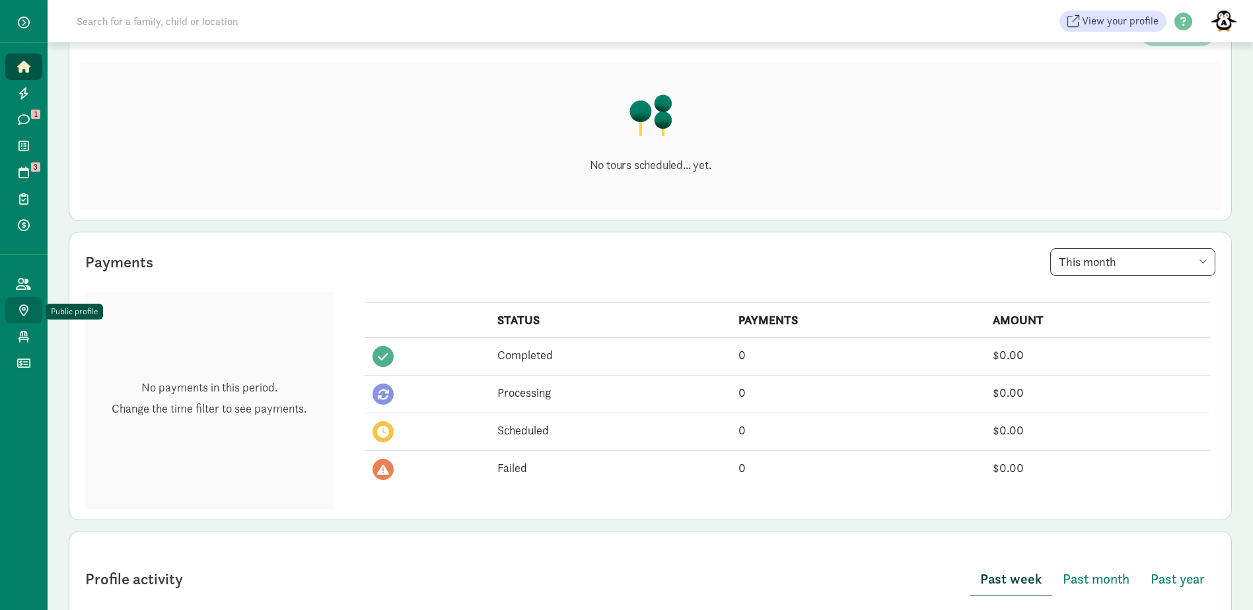
click at [22, 308] on icon at bounding box center [23, 311] width 9 height 12
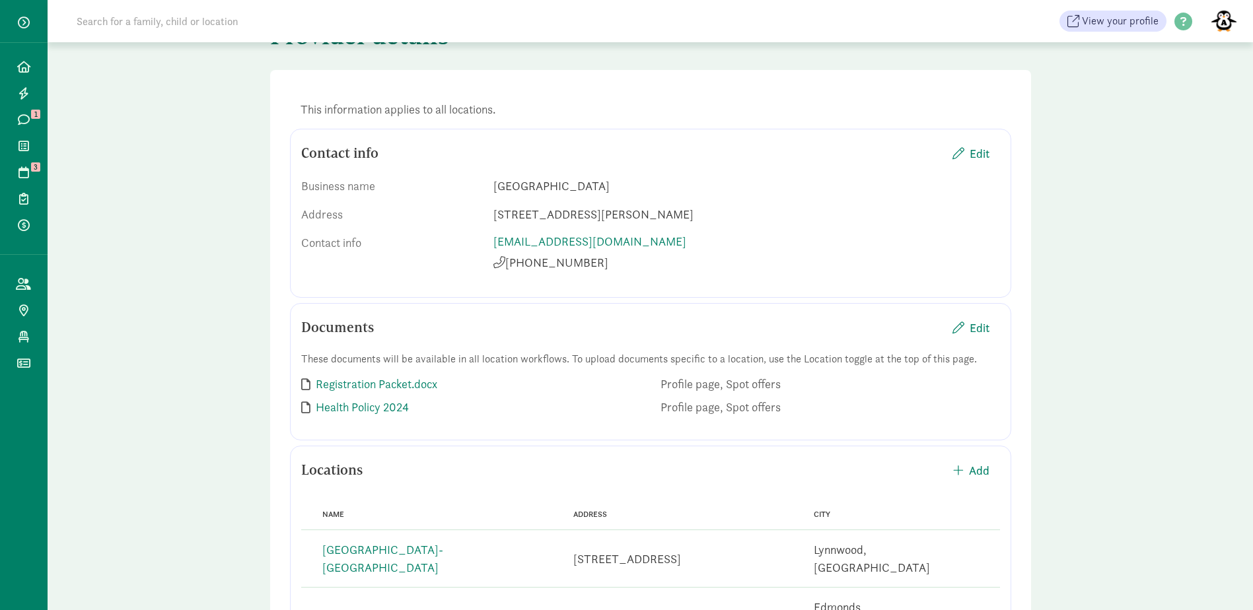
scroll to position [198, 0]
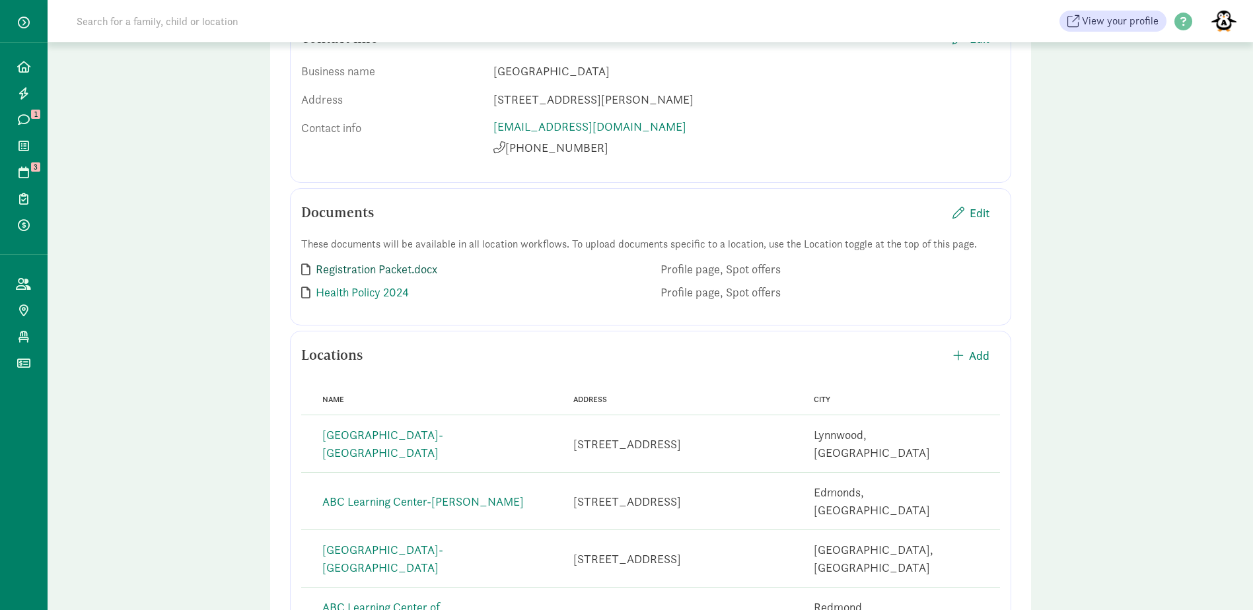
click at [406, 267] on link "Registration Packet.docx" at bounding box center [377, 269] width 122 height 15
click at [962, 207] on span "button" at bounding box center [958, 213] width 12 height 12
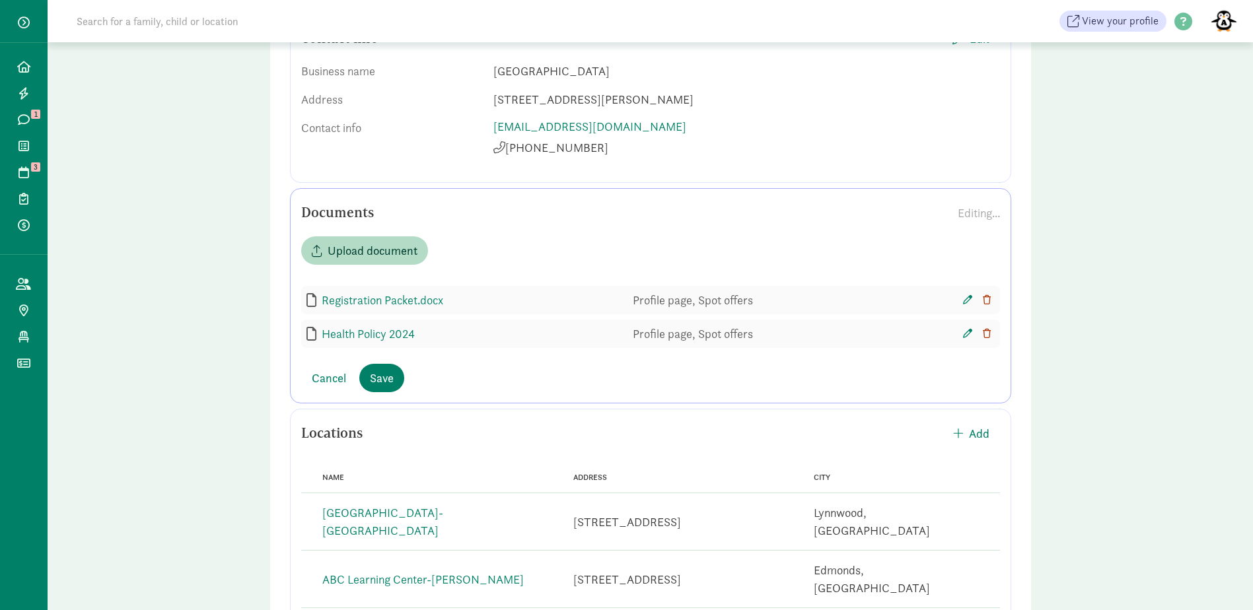
click at [964, 299] on icon "button" at bounding box center [967, 299] width 9 height 9
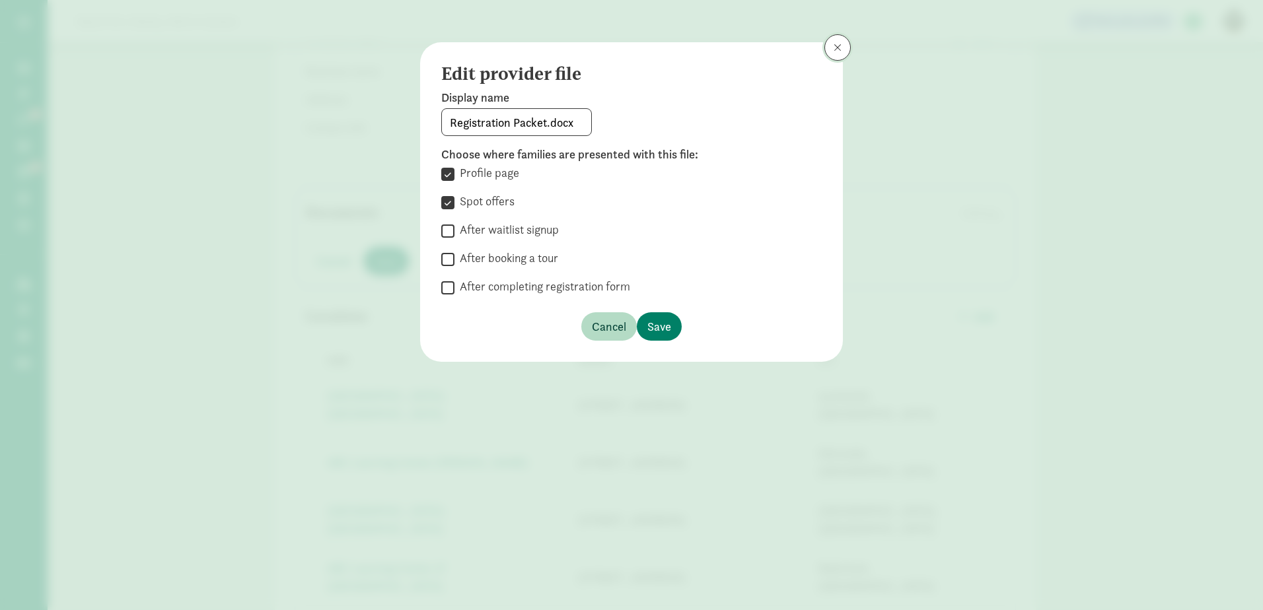
click at [840, 46] on span at bounding box center [838, 47] width 8 height 11
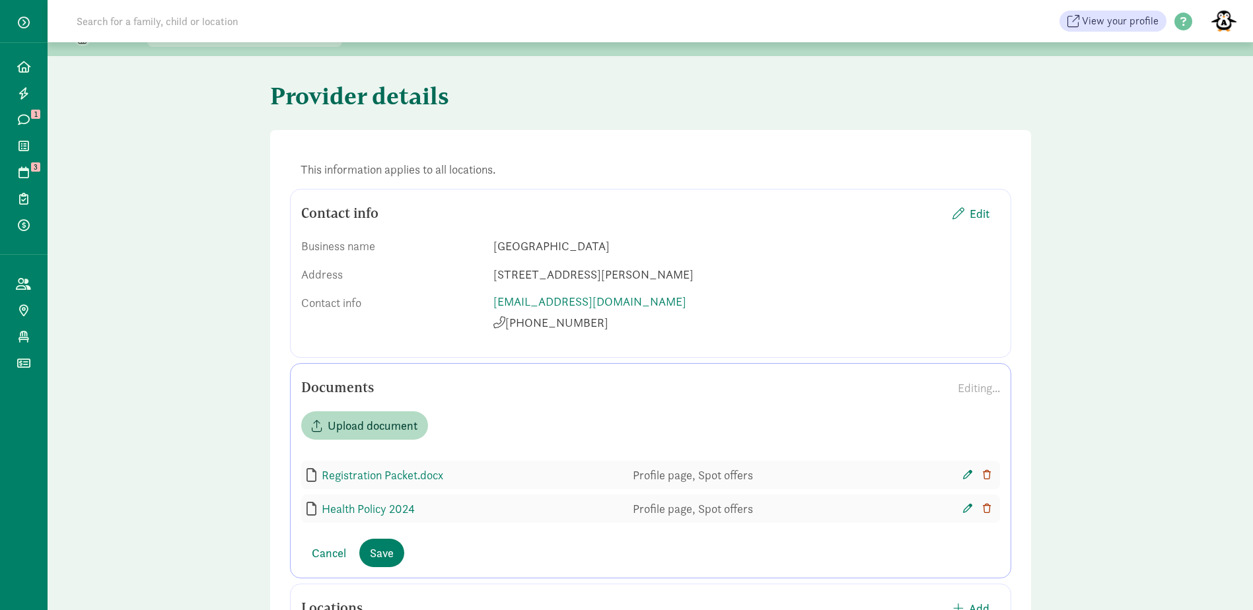
scroll to position [353, 0]
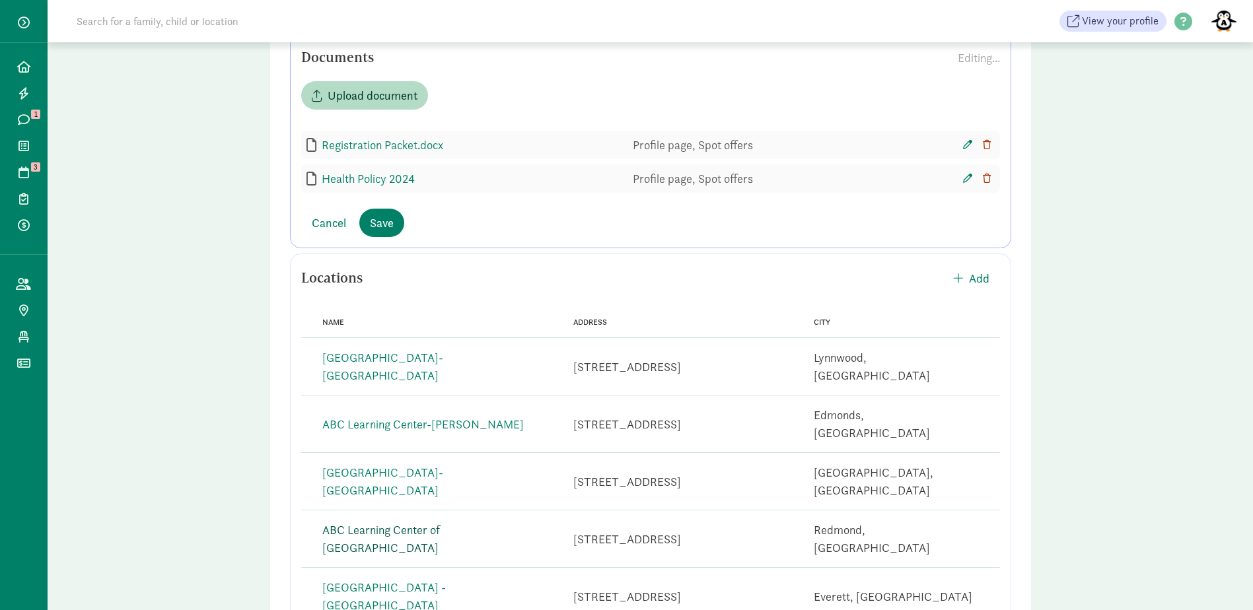
click at [440, 522] on link "ABC Learning Center of [GEOGRAPHIC_DATA]" at bounding box center [381, 538] width 118 height 33
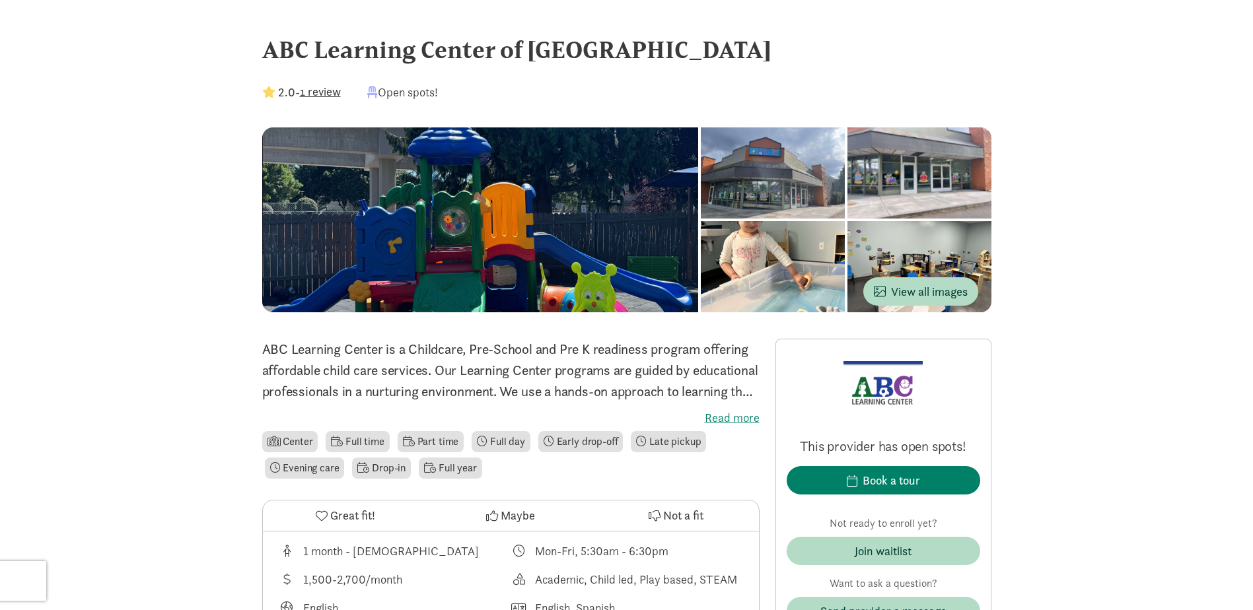
scroll to position [66, 0]
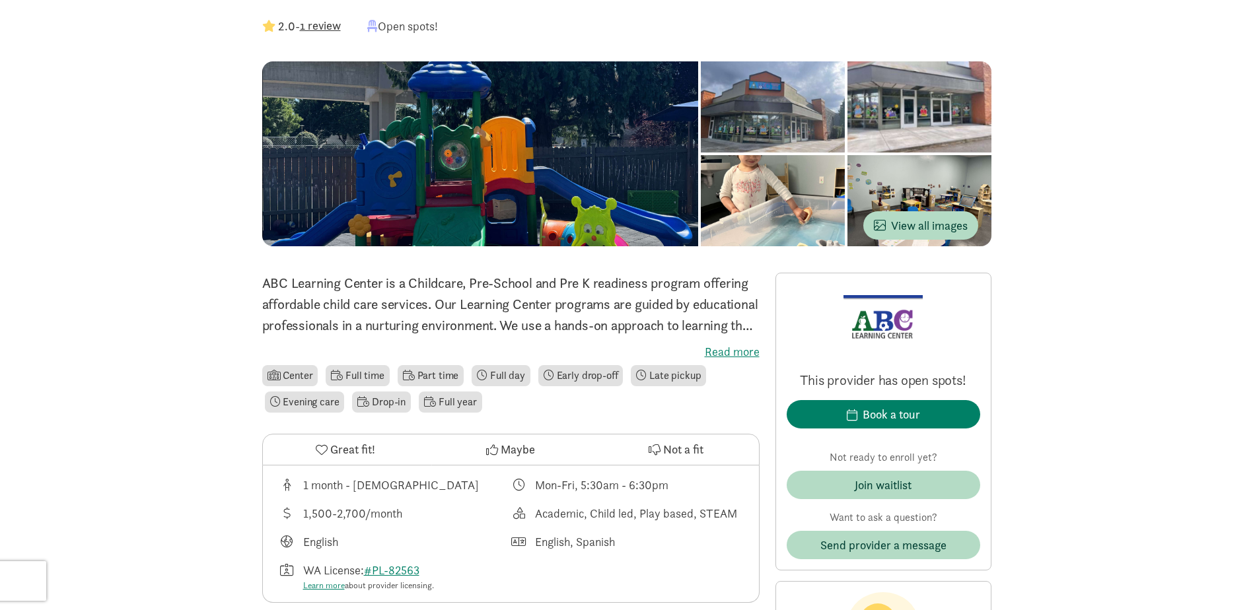
click at [733, 347] on label "Read more" at bounding box center [510, 352] width 497 height 16
click at [0, 0] on input "Read more" at bounding box center [0, 0] width 0 height 0
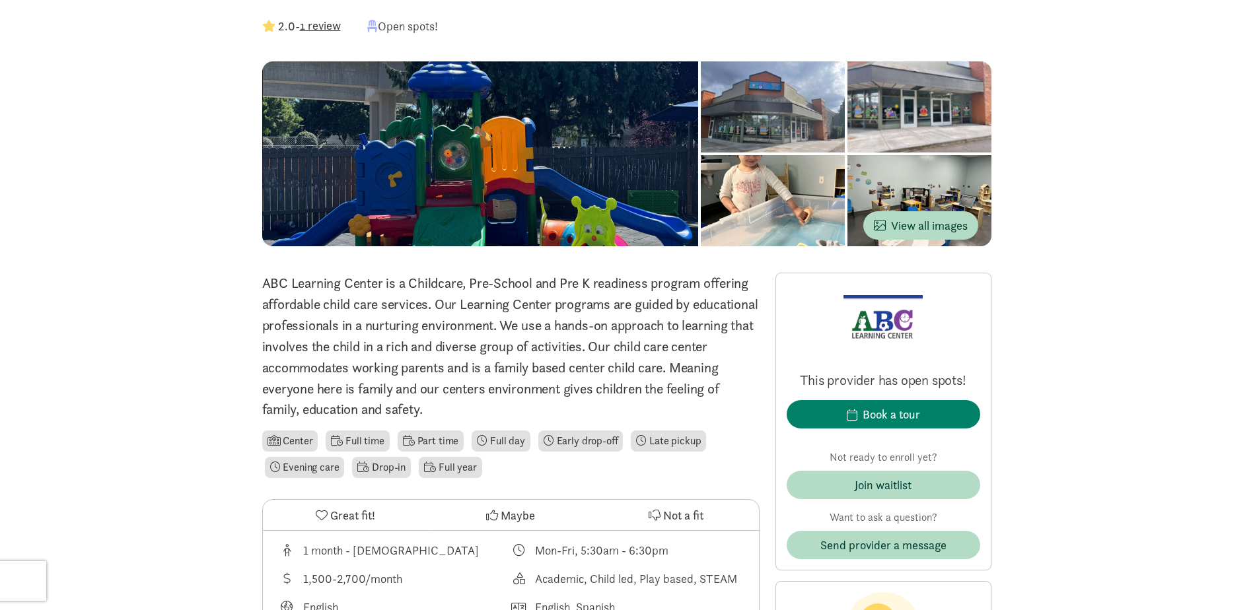
drag, startPoint x: 483, startPoint y: 406, endPoint x: 262, endPoint y: 279, distance: 254.1
click at [262, 279] on p "ABC Learning Center is a Childcare, Pre-School and Pre K readiness program offe…" at bounding box center [510, 346] width 497 height 147
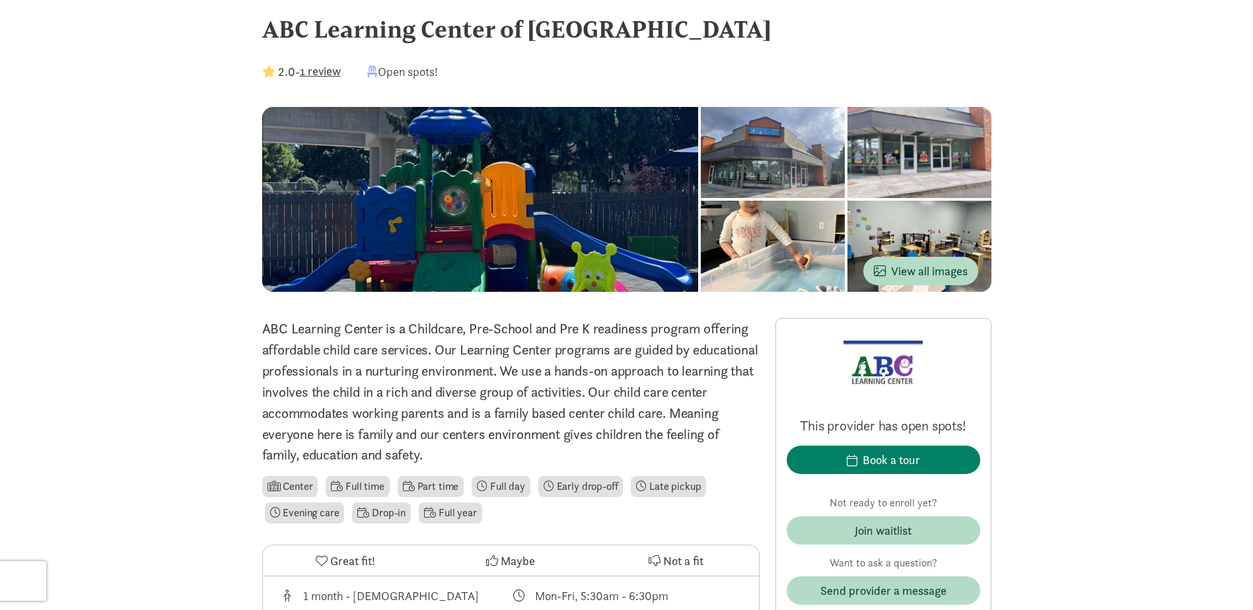
scroll to position [0, 0]
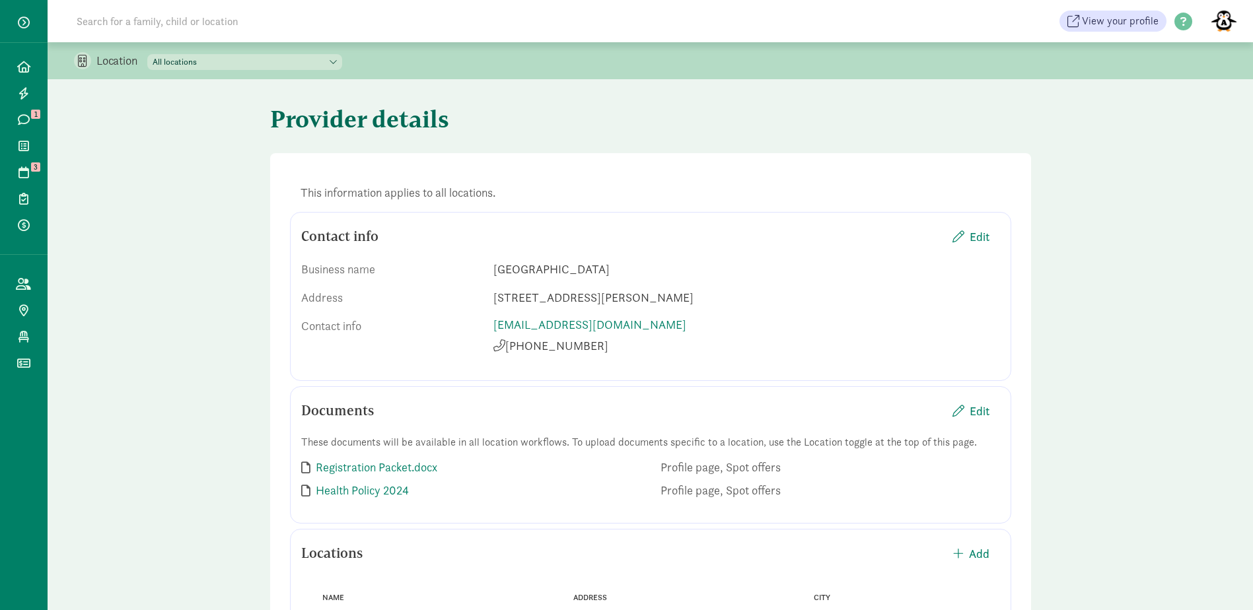
click at [283, 59] on select "All locations [GEOGRAPHIC_DATA]- [GEOGRAPHIC_DATA] [GEOGRAPHIC_DATA] - [GEOGRAP…" at bounding box center [244, 62] width 195 height 16
select select "87279"
click at [148, 54] on select "All locations [GEOGRAPHIC_DATA]- [GEOGRAPHIC_DATA] [GEOGRAPHIC_DATA] - [GEOGRAP…" at bounding box center [244, 62] width 195 height 16
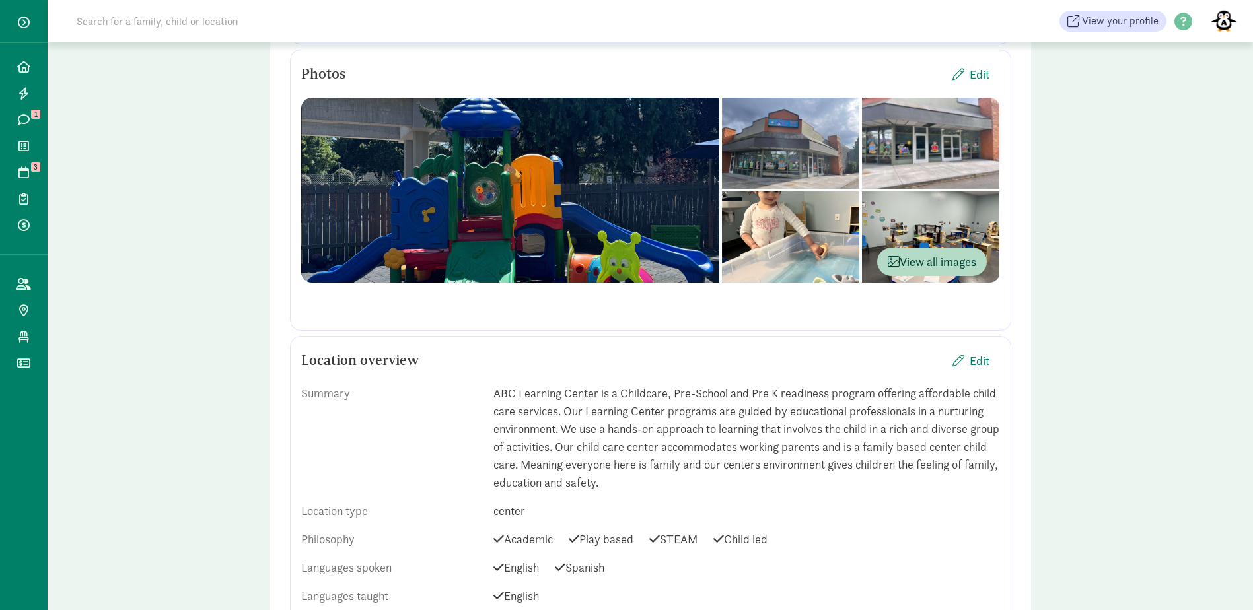
scroll to position [396, 0]
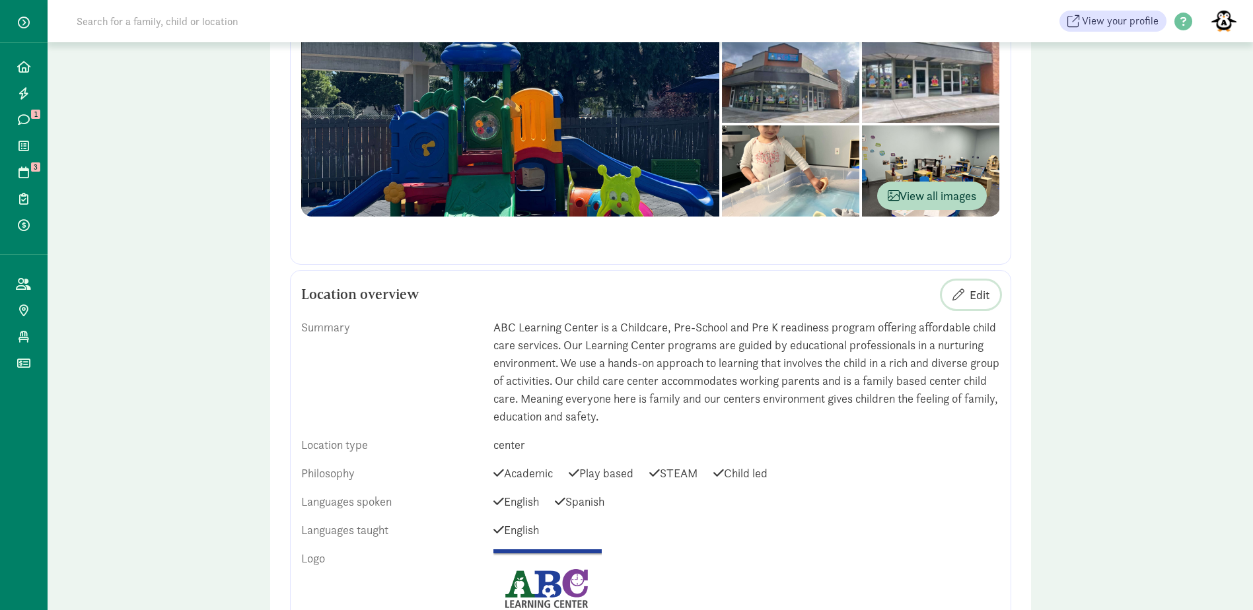
click at [984, 293] on span "Edit" at bounding box center [980, 295] width 20 height 18
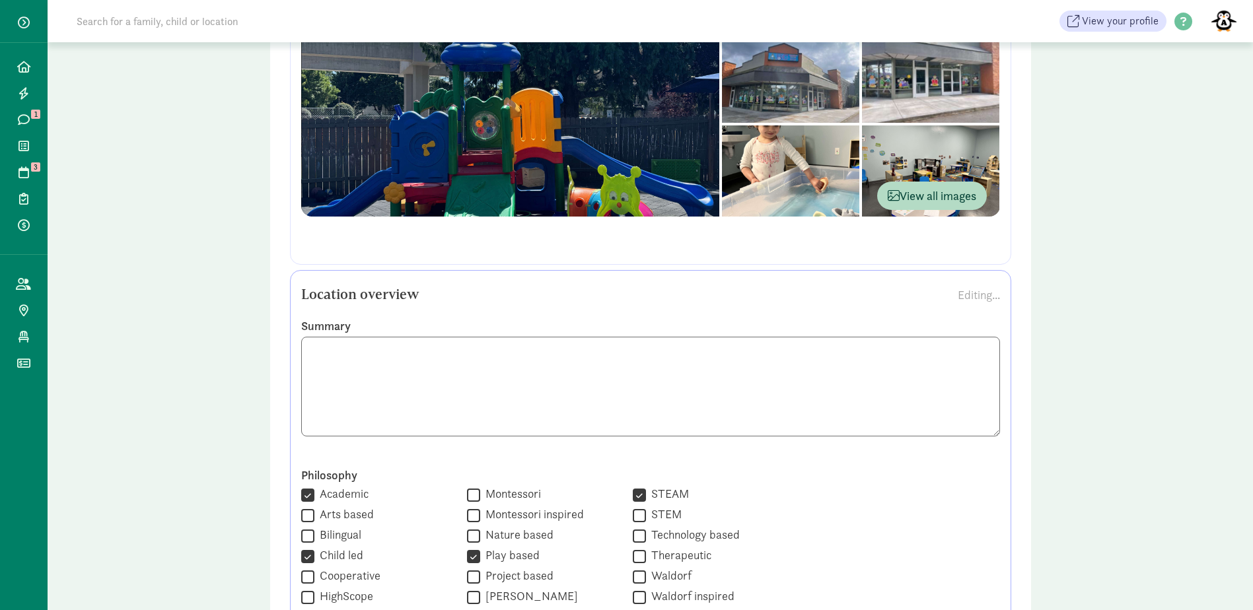
scroll to position [462, 0]
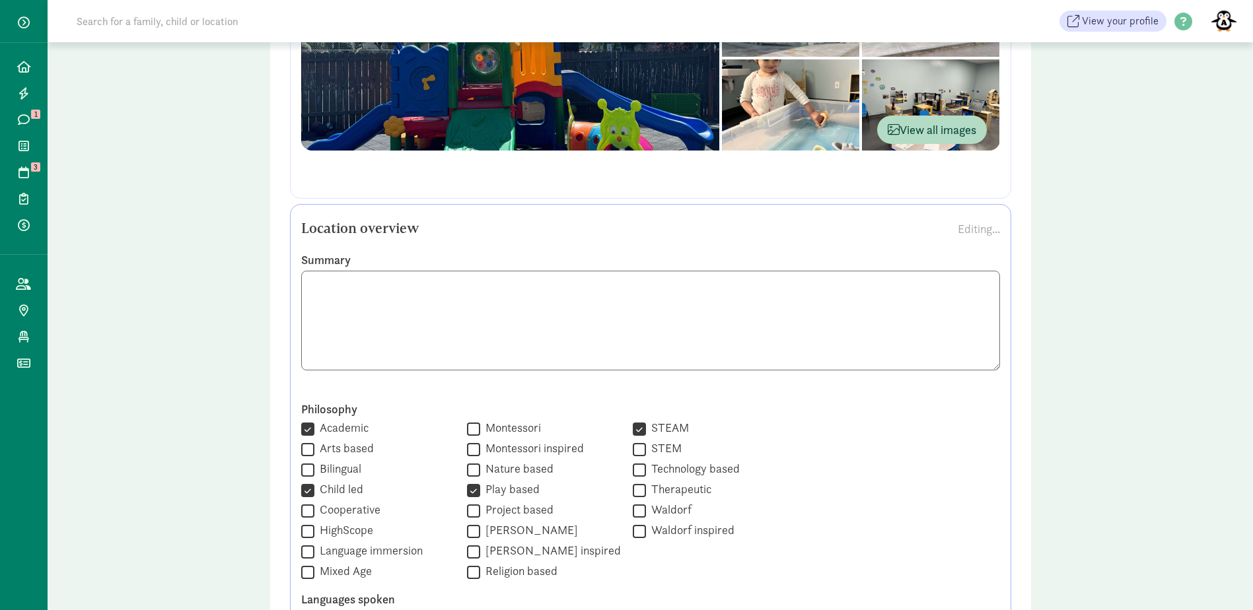
drag, startPoint x: 357, startPoint y: 357, endPoint x: 299, endPoint y: 283, distance: 94.1
click at [299, 283] on div "Summary" at bounding box center [650, 321] width 719 height 139
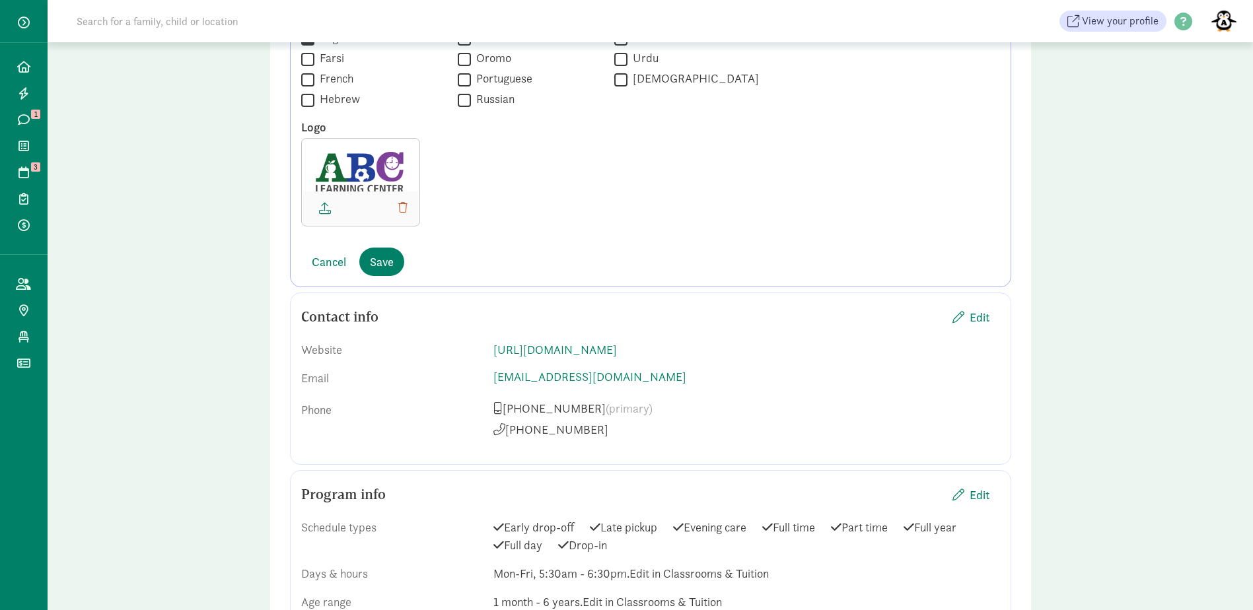
scroll to position [1519, 0]
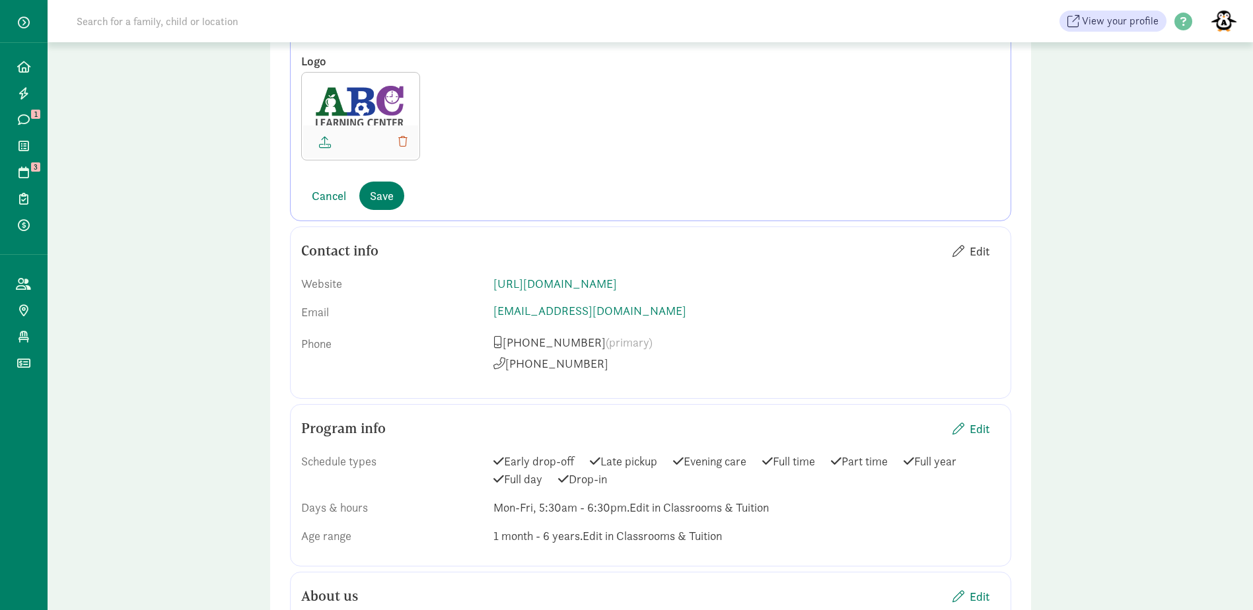
type textarea "ABC Learning Center is a Childcare, Preschool, and Pre-K readiness program dedi…"
click at [982, 249] on span "Edit" at bounding box center [980, 251] width 20 height 18
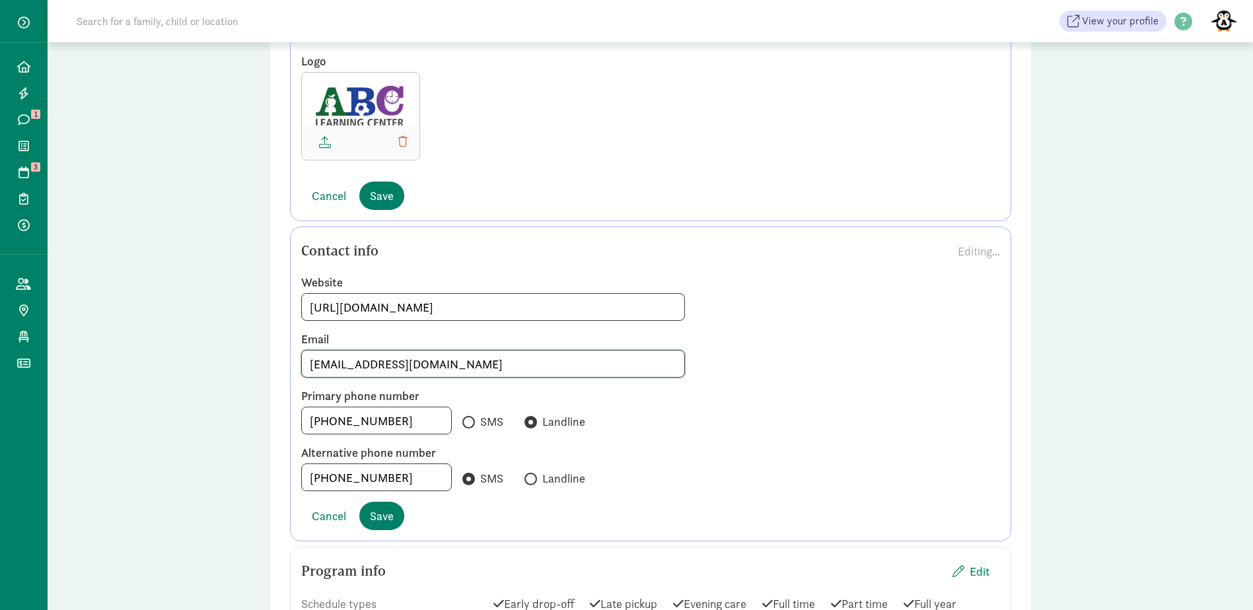
drag, startPoint x: 451, startPoint y: 363, endPoint x: 155, endPoint y: 356, distance: 296.7
click at [157, 356] on div "Public profile Preview Your profile is the place where parents learn more about…" at bounding box center [650, 301] width 1205 height 3483
type input "[PERSON_NAME][EMAIL_ADDRESS][DOMAIN_NAME]"
click at [845, 436] on div "Website [URL][DOMAIN_NAME] Email [PERSON_NAME][EMAIL_ADDRESS][DOMAIN_NAME] Prim…" at bounding box center [650, 383] width 699 height 238
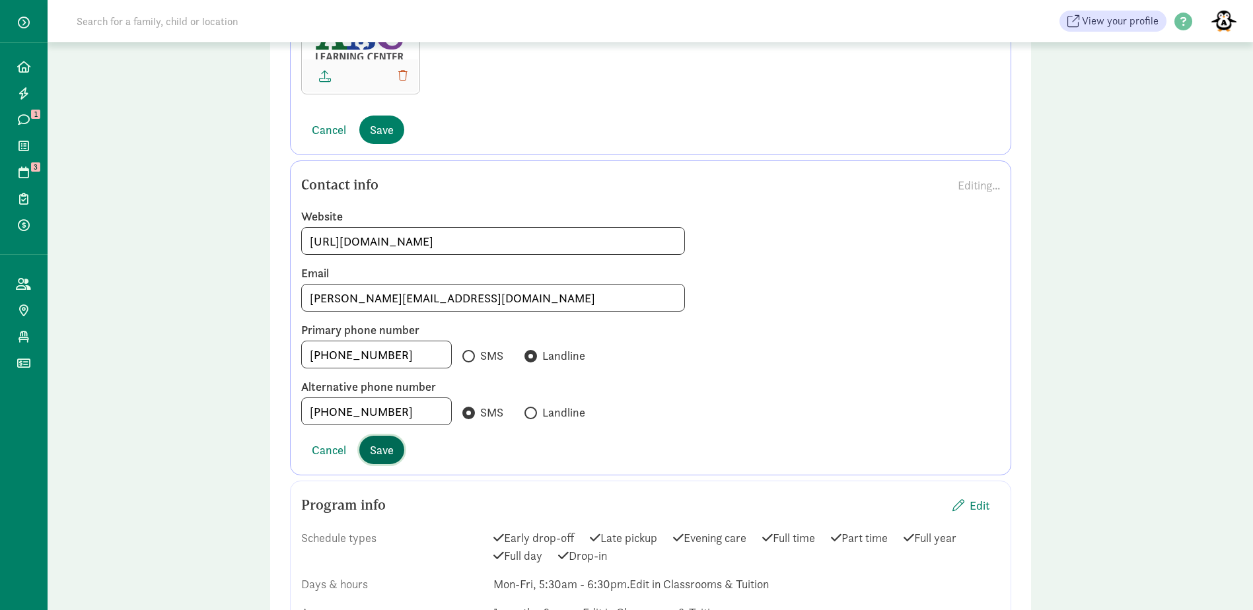
click at [388, 454] on span "Save" at bounding box center [382, 450] width 24 height 18
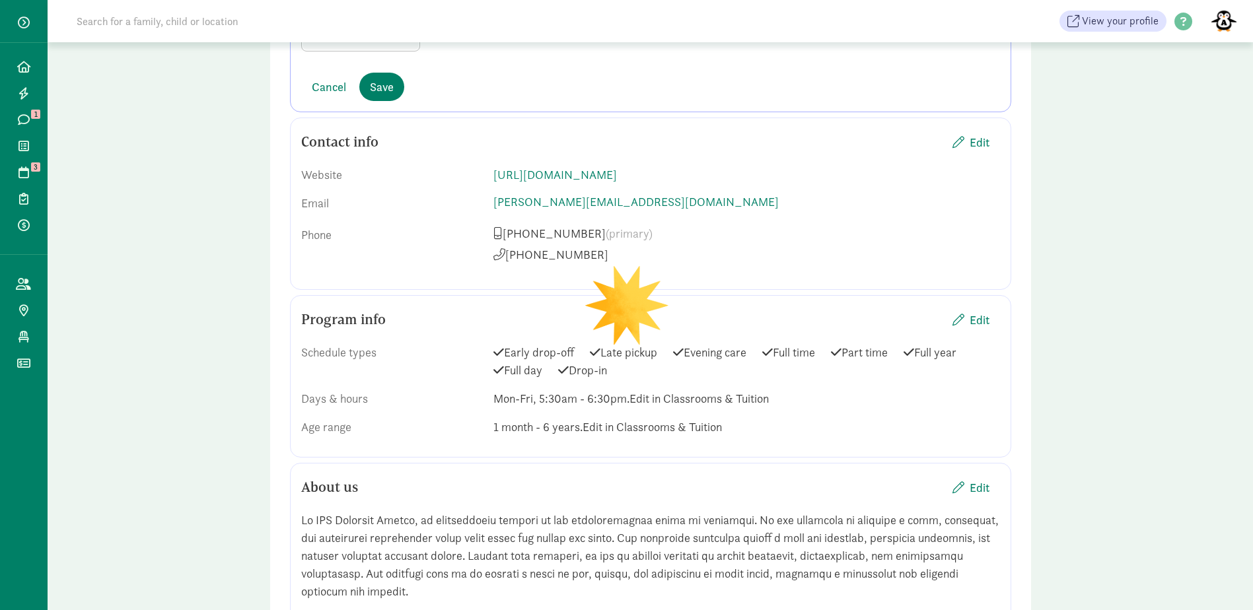
scroll to position [1651, 0]
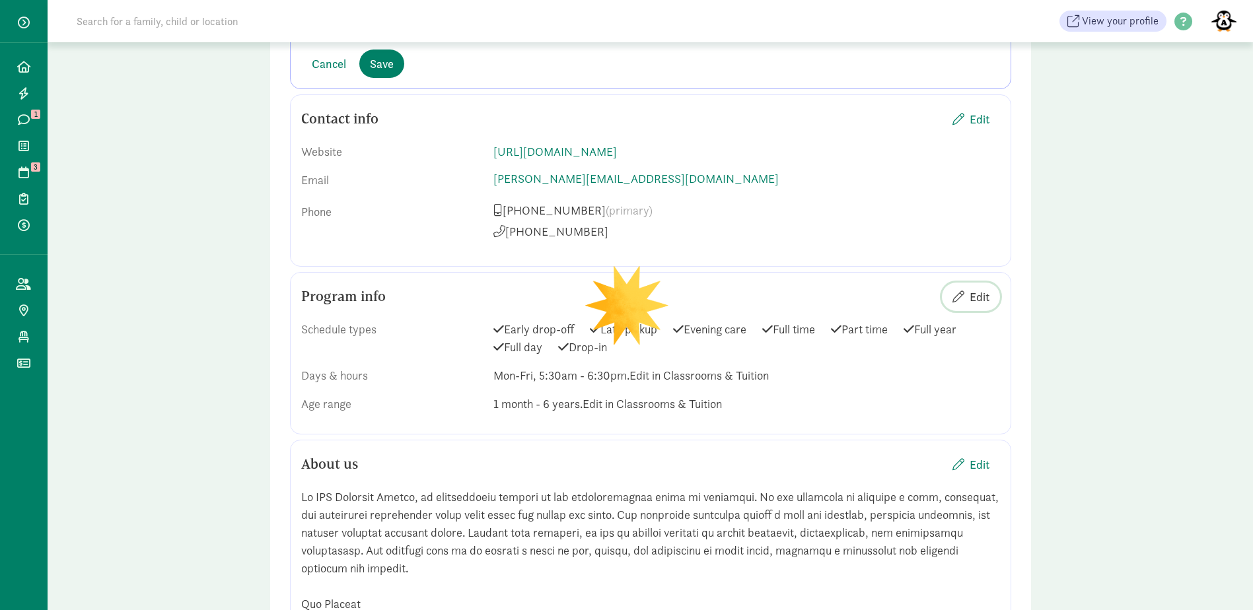
click at [979, 299] on span "Edit" at bounding box center [980, 297] width 20 height 18
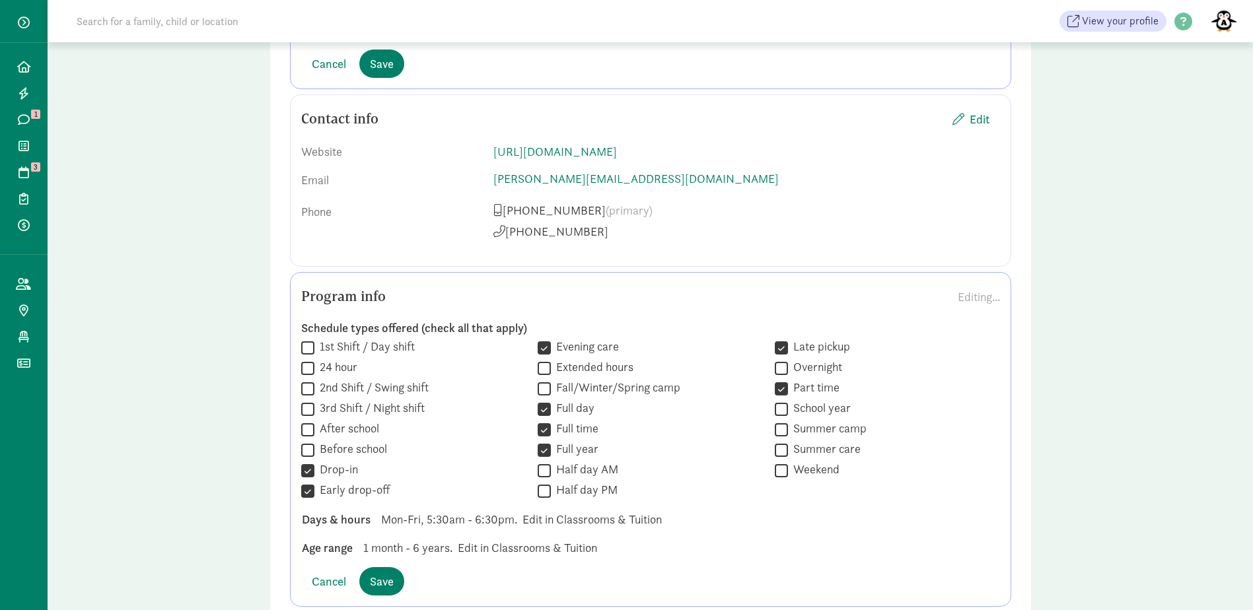
click at [308, 444] on input "Before school" at bounding box center [307, 450] width 13 height 18
checkbox input "true"
click at [306, 425] on input "After school" at bounding box center [307, 430] width 13 height 18
checkbox input "true"
click at [543, 387] on input "Fall/Winter/Spring camp" at bounding box center [544, 389] width 13 height 18
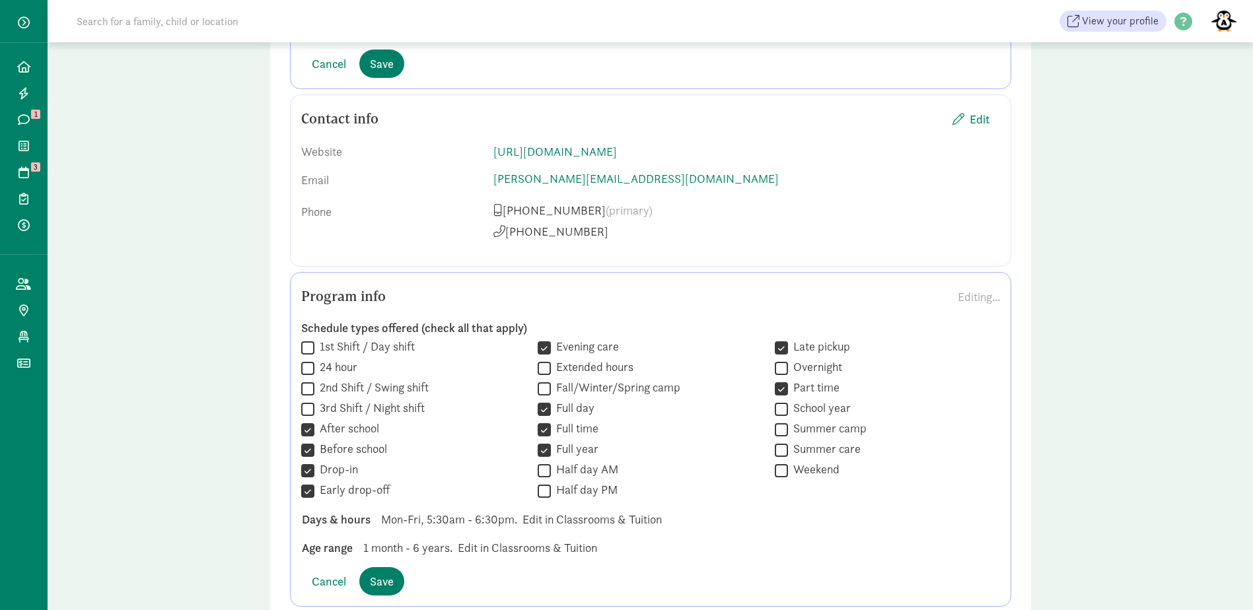
checkbox input "true"
click at [540, 470] on input "Half day AM" at bounding box center [544, 471] width 13 height 18
checkbox input "true"
click at [780, 429] on input "Summer camp" at bounding box center [781, 430] width 13 height 18
checkbox input "true"
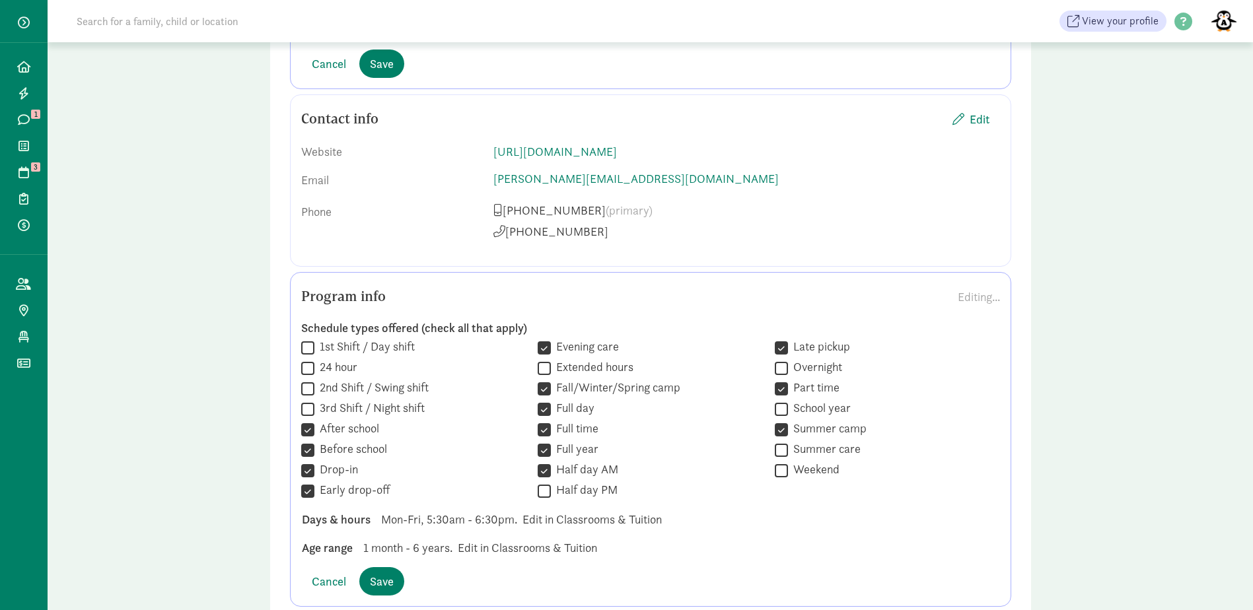
click at [786, 448] on input "Summer care" at bounding box center [781, 450] width 13 height 18
checkbox input "true"
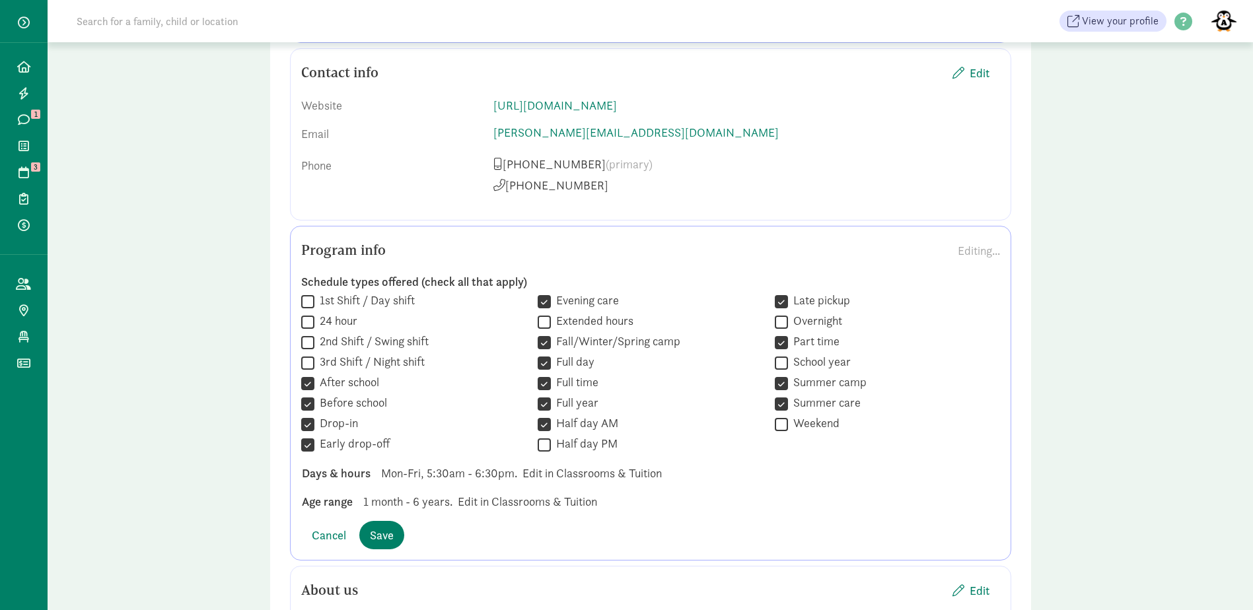
scroll to position [1717, 0]
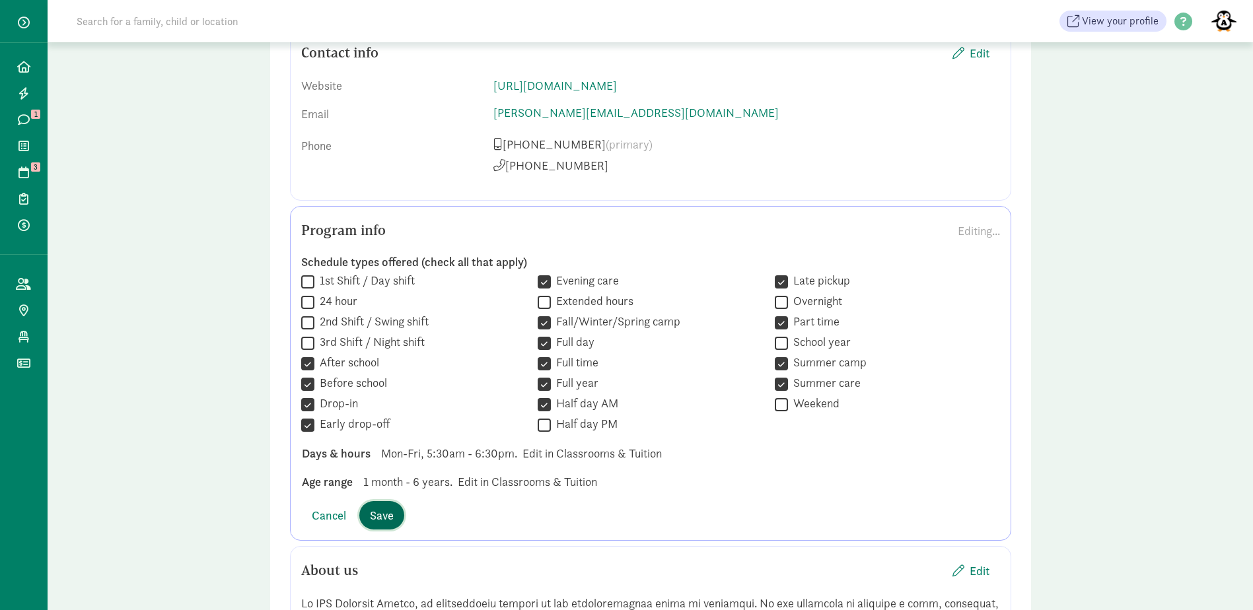
click at [388, 510] on span "Save" at bounding box center [382, 516] width 24 height 18
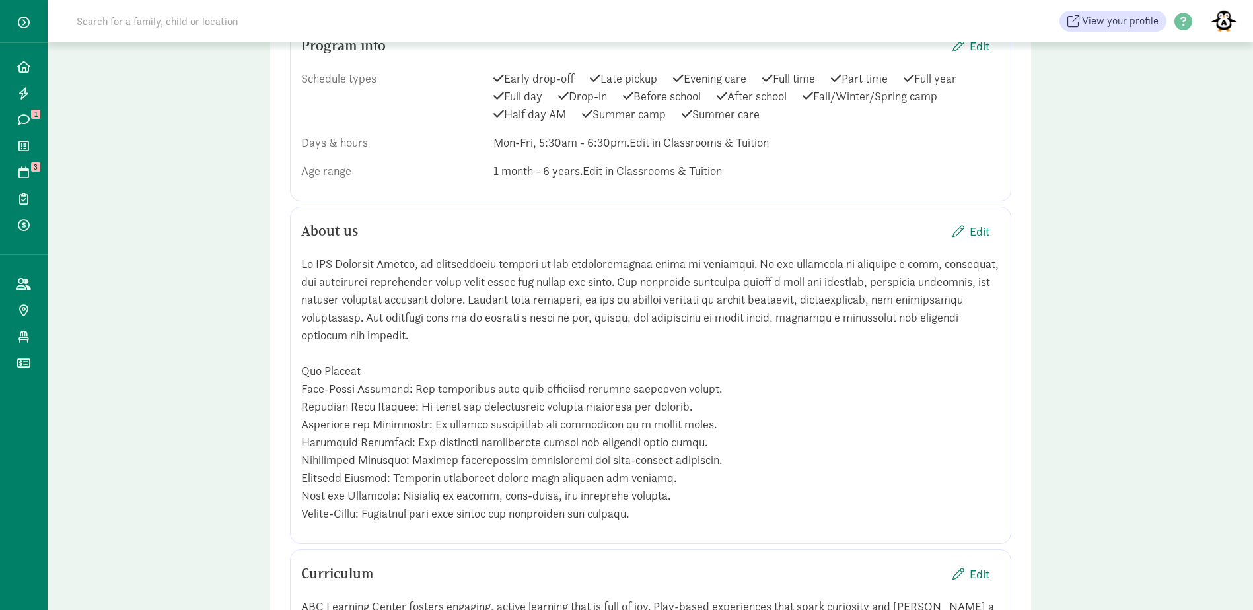
scroll to position [1916, 0]
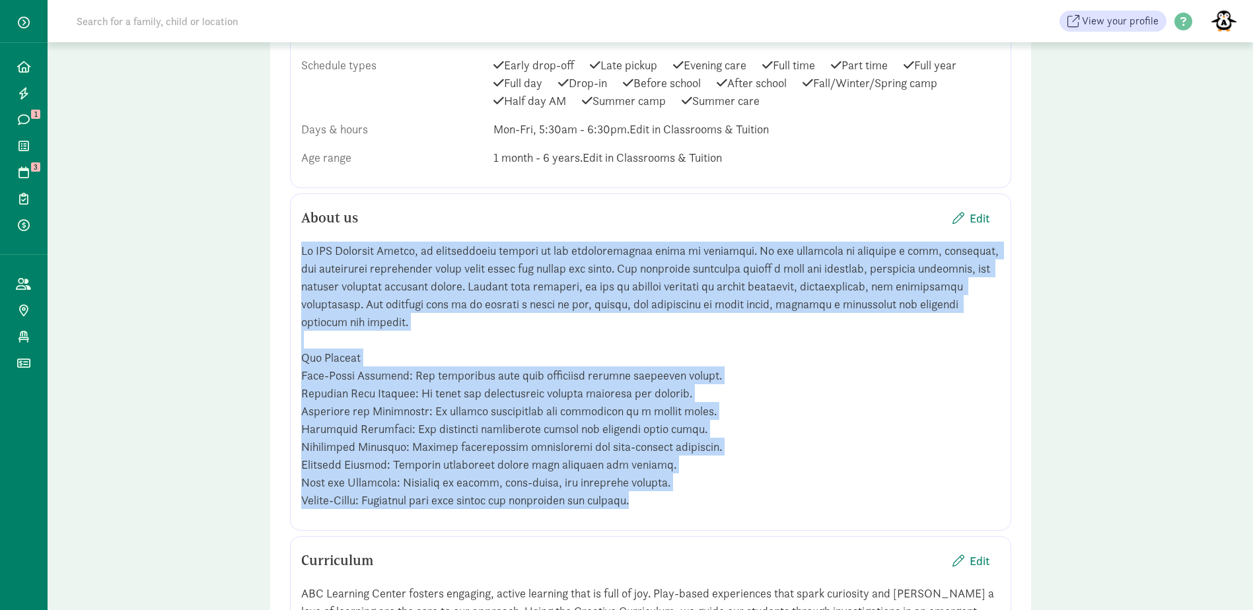
drag, startPoint x: 641, startPoint y: 501, endPoint x: 301, endPoint y: 246, distance: 425.1
click at [301, 246] on div at bounding box center [650, 376] width 699 height 268
copy div "At [GEOGRAPHIC_DATA], we passionately believe in the transformative power of ed…"
click at [640, 495] on div at bounding box center [650, 376] width 699 height 268
click at [989, 216] on span "Edit" at bounding box center [980, 218] width 20 height 18
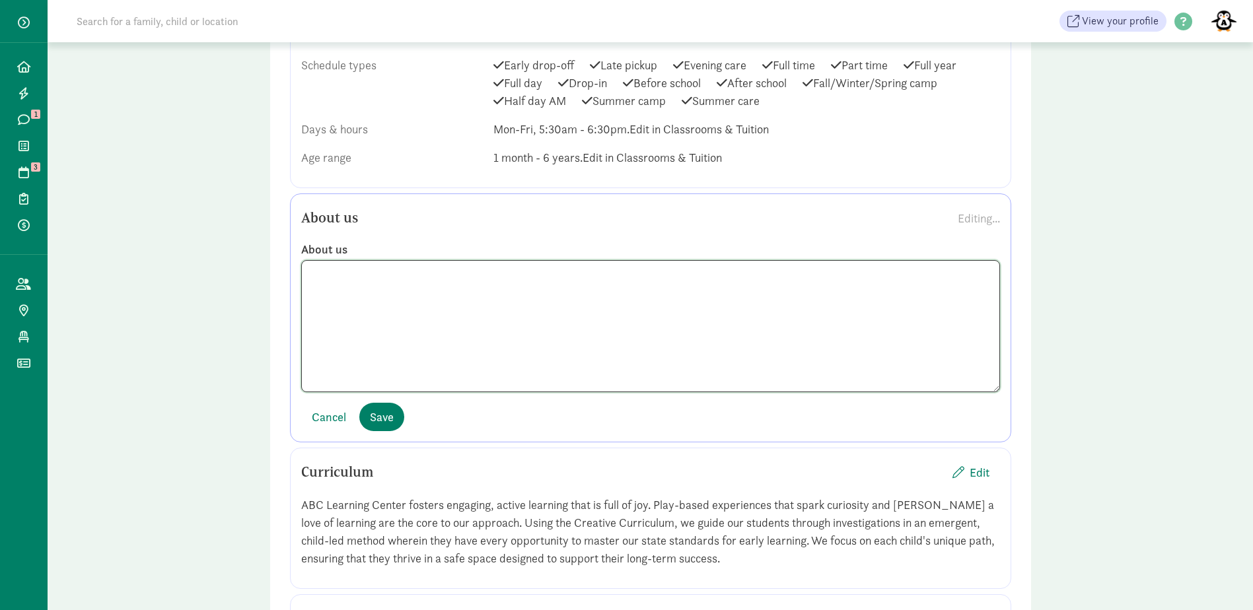
scroll to position [0, 0]
drag, startPoint x: 655, startPoint y: 379, endPoint x: 204, endPoint y: 227, distance: 475.6
paste textarea "Lo IPS Dolorsit Ametco, ad elitseddoeiu tempori ut lab etdoloremagnaa enima mi …"
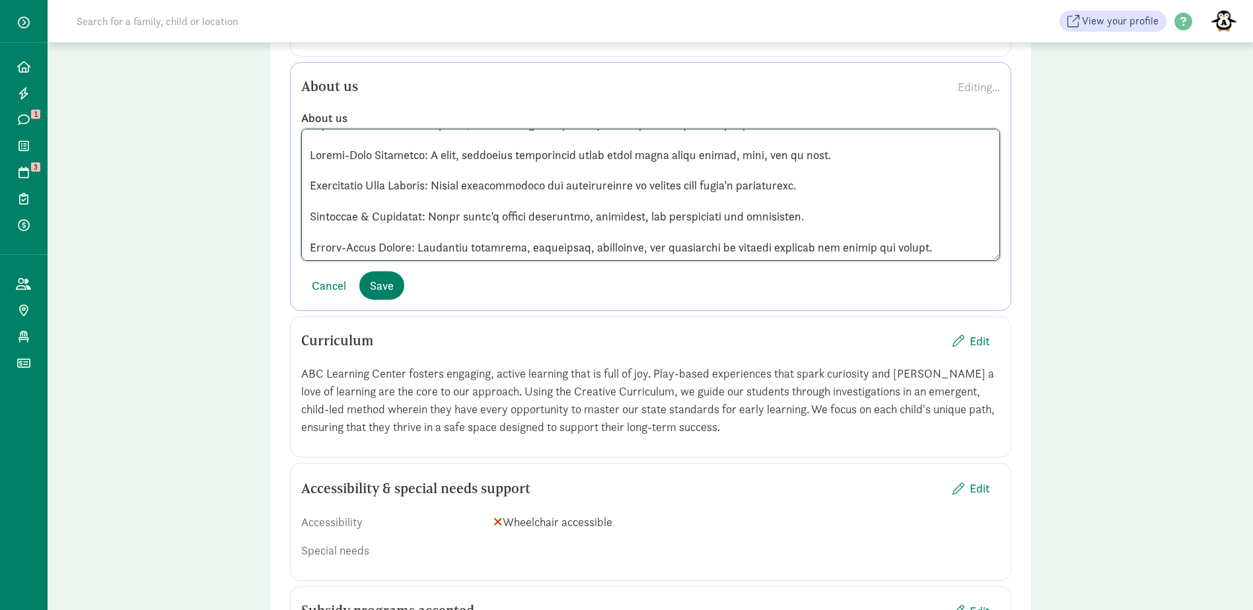
scroll to position [2048, 0]
type textarea "Lo IPS Dolorsit Ametco, ad elitseddoeiu tempori ut lab etdoloremagnaa enima mi …"
click at [378, 285] on span "Save" at bounding box center [382, 285] width 24 height 18
